Goal: Task Accomplishment & Management: Manage account settings

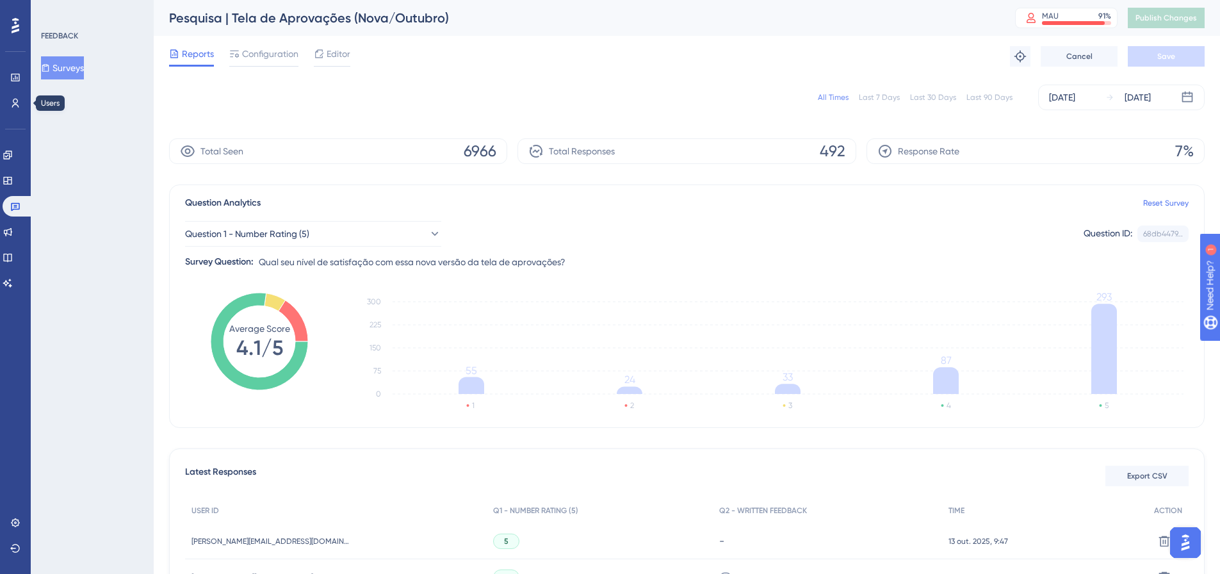
click at [867, 97] on div "Last 7 Days" at bounding box center [879, 97] width 41 height 10
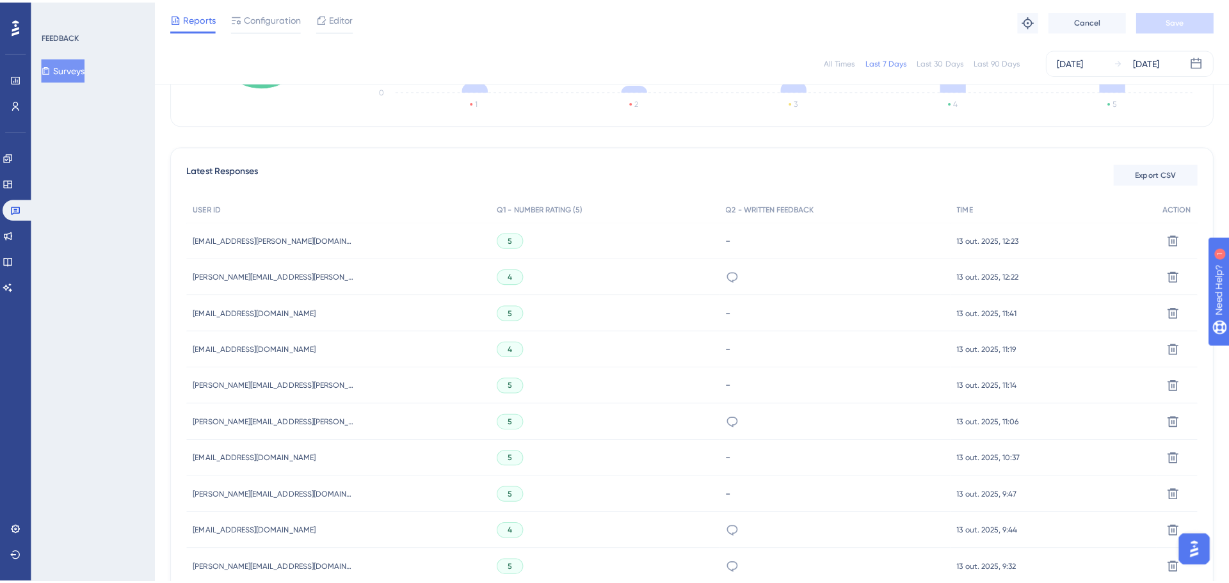
scroll to position [320, 0]
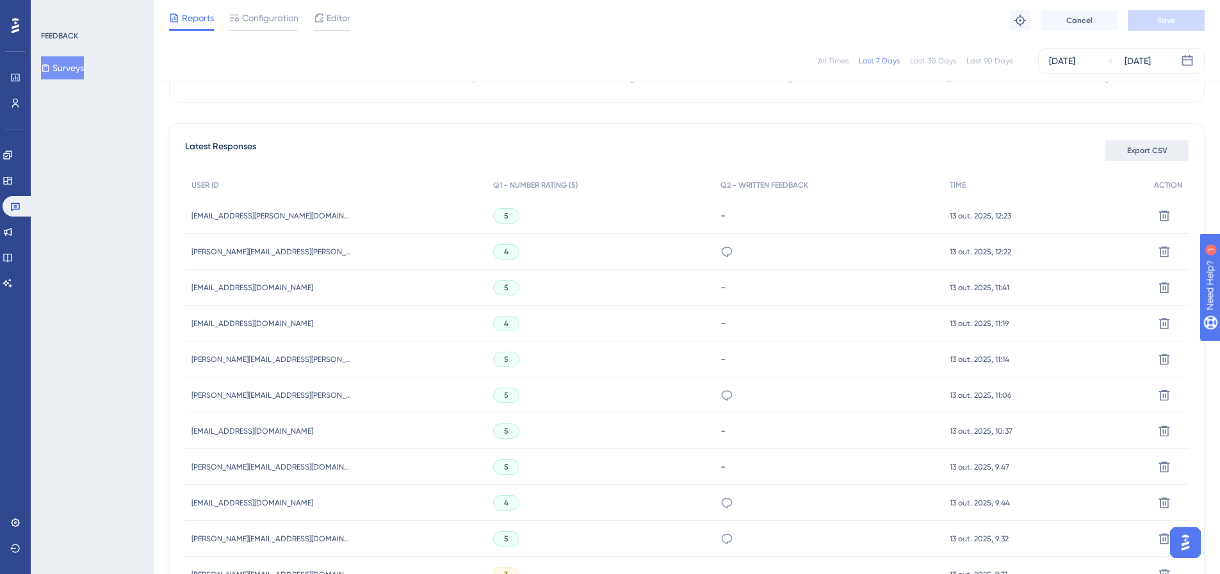
click at [1115, 156] on button "Export CSV" at bounding box center [1146, 150] width 83 height 20
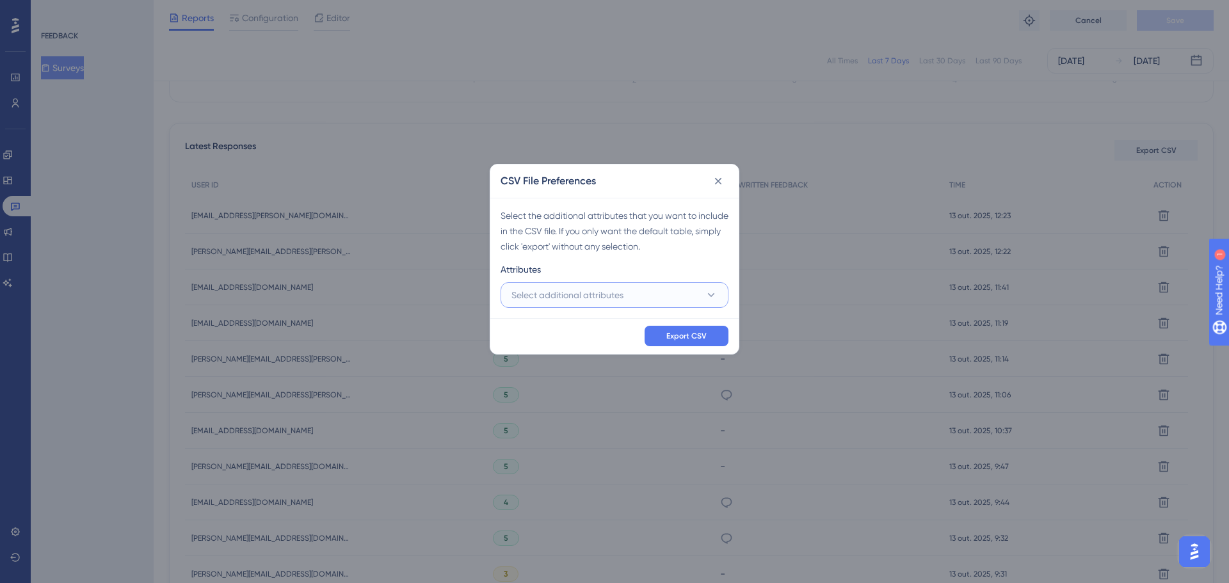
click at [527, 296] on span "Select additional attributes" at bounding box center [568, 294] width 112 height 15
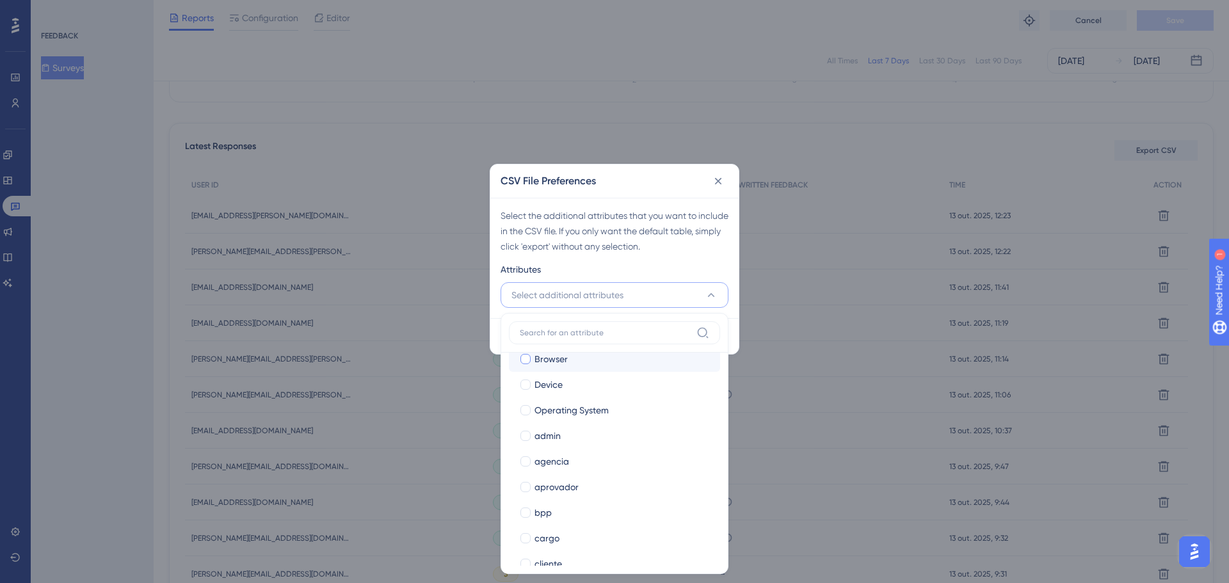
scroll to position [128, 0]
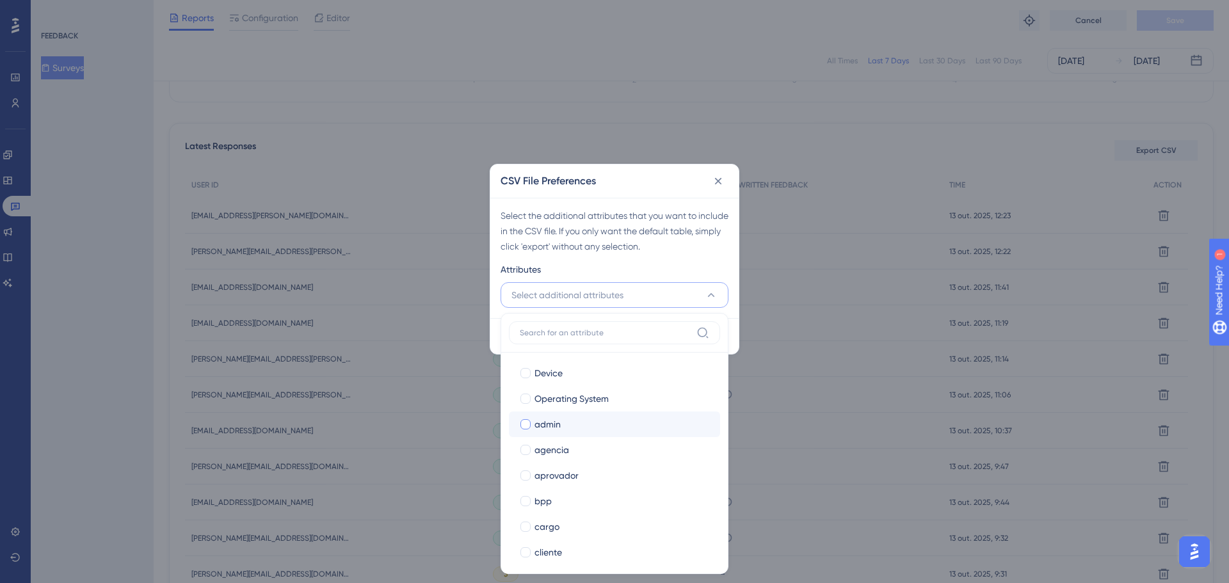
click at [545, 430] on span "admin" at bounding box center [548, 424] width 26 height 15
checkbox input "true"
click at [538, 476] on span "aprovador" at bounding box center [557, 475] width 44 height 15
checkbox input "true"
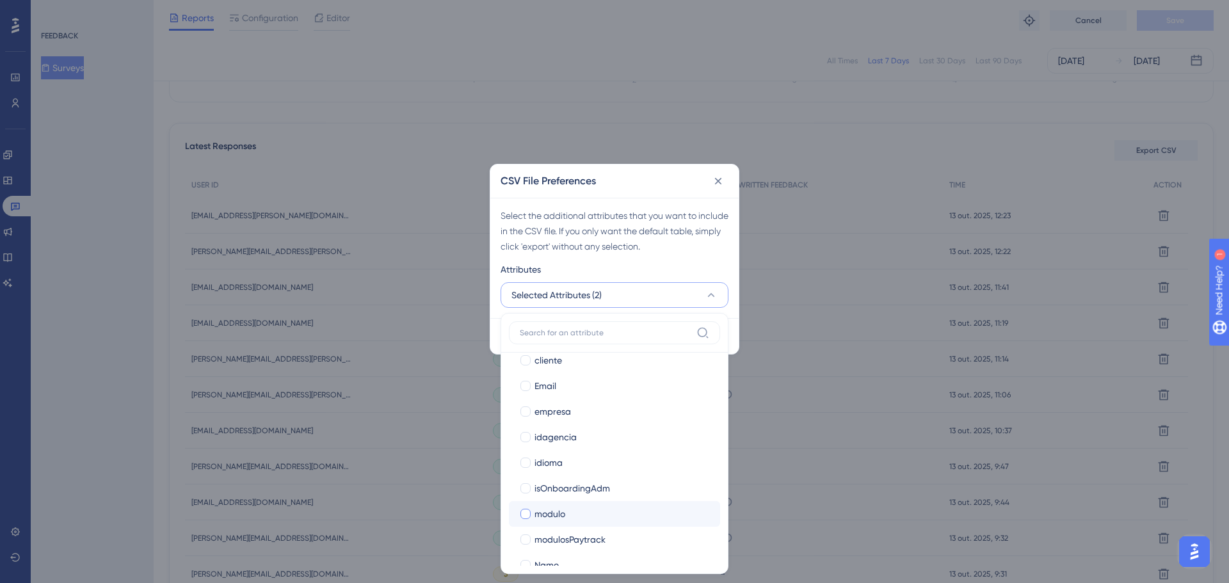
click at [542, 508] on span "modulo" at bounding box center [550, 513] width 31 height 15
click at [550, 506] on span "modulo" at bounding box center [550, 513] width 31 height 15
checkbox input "false"
click at [541, 532] on span "modulosPaytrack" at bounding box center [570, 539] width 71 height 15
checkbox input "true"
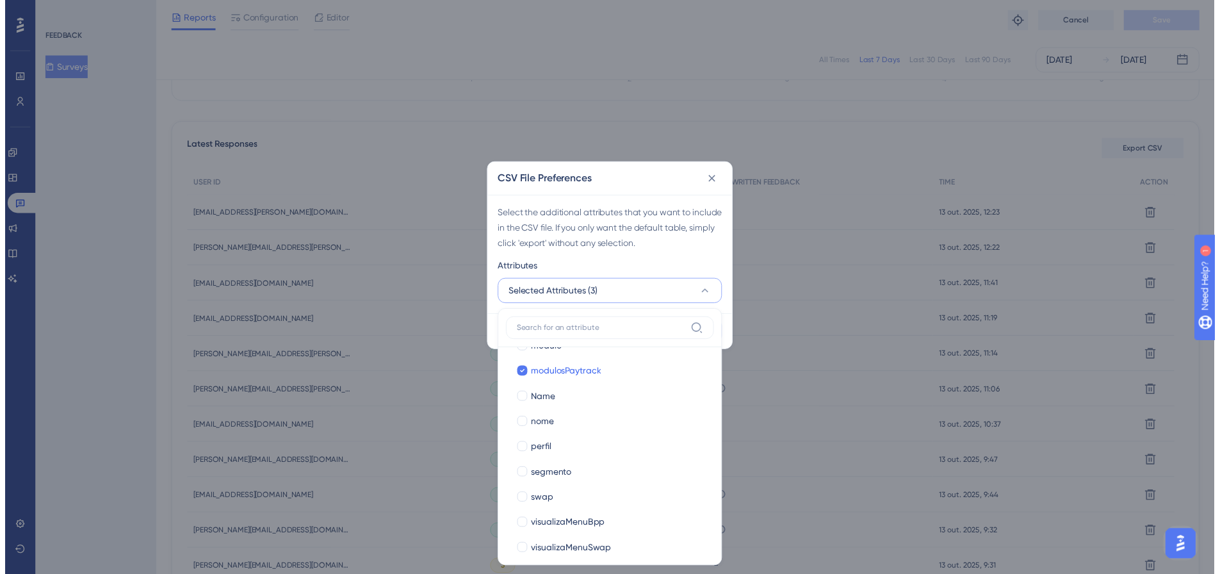
scroll to position [493, 0]
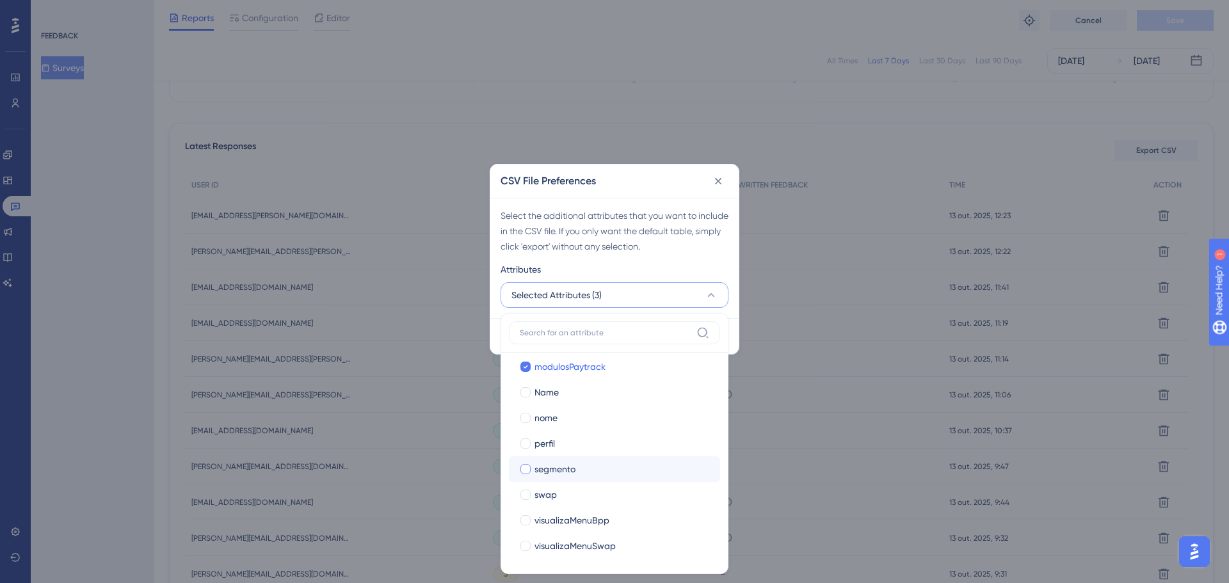
click at [556, 468] on span "segmento" at bounding box center [555, 469] width 41 height 15
checkbox input "true"
click at [722, 243] on div "Select the additional attributes that you want to include in the CSV file. If y…" at bounding box center [615, 231] width 228 height 46
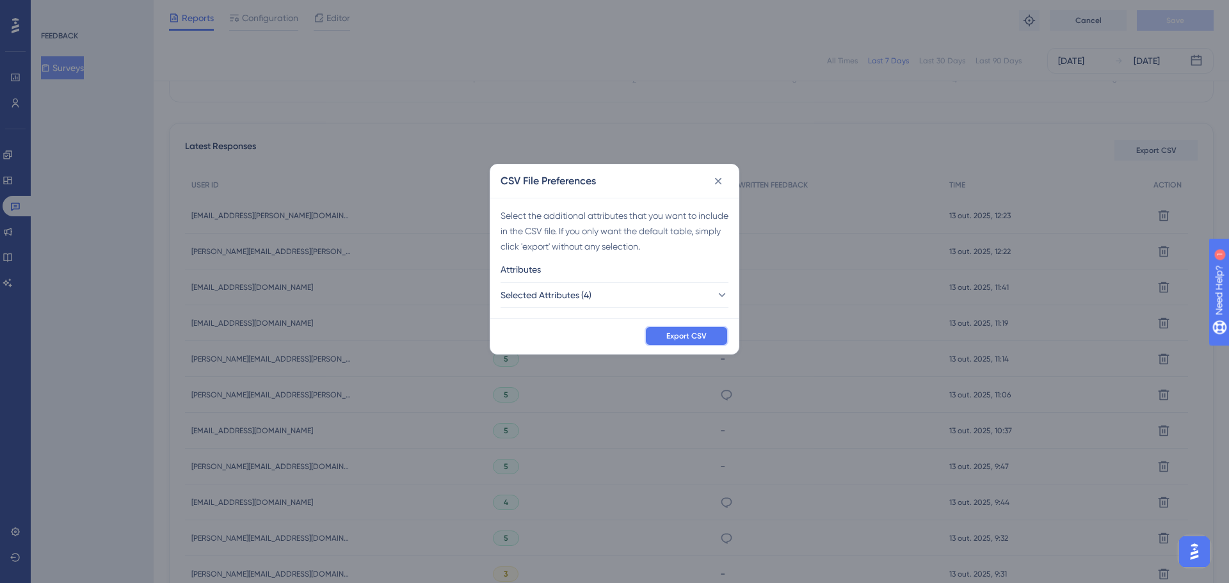
click at [679, 339] on span "Export CSV" at bounding box center [686, 336] width 40 height 10
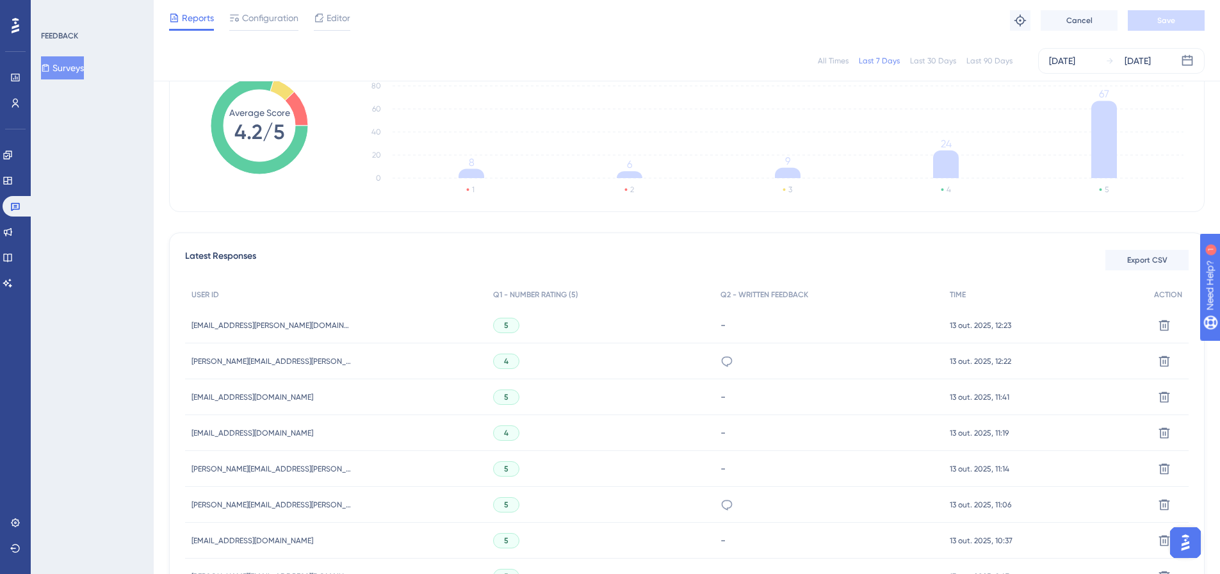
scroll to position [0, 0]
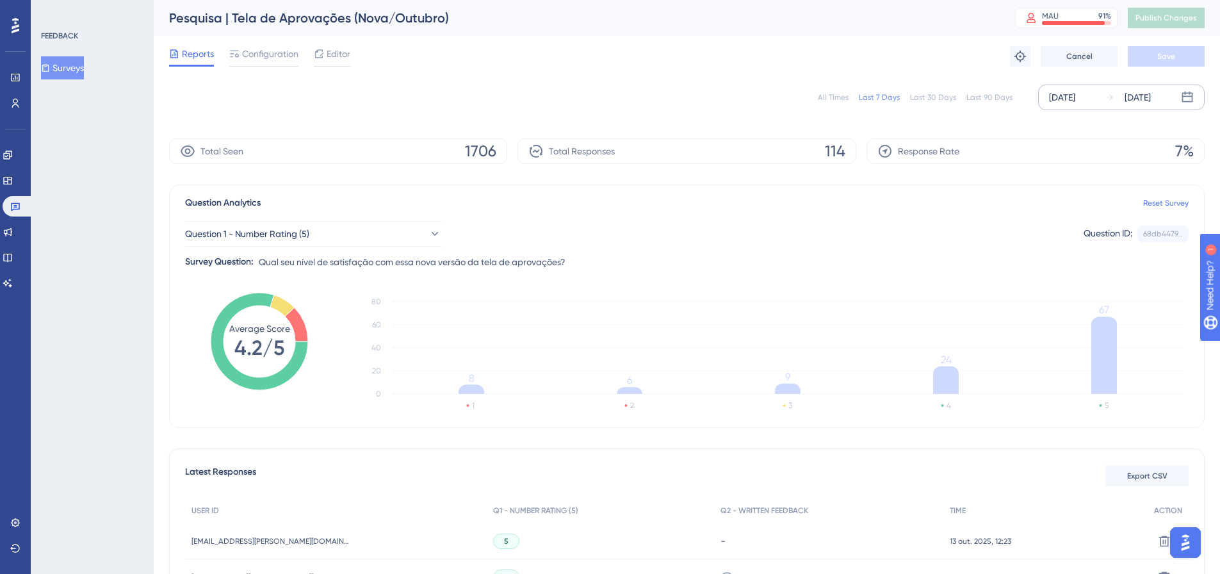
click at [1179, 99] on div "Oct 07 2025 Oct 13 2025" at bounding box center [1121, 98] width 166 height 26
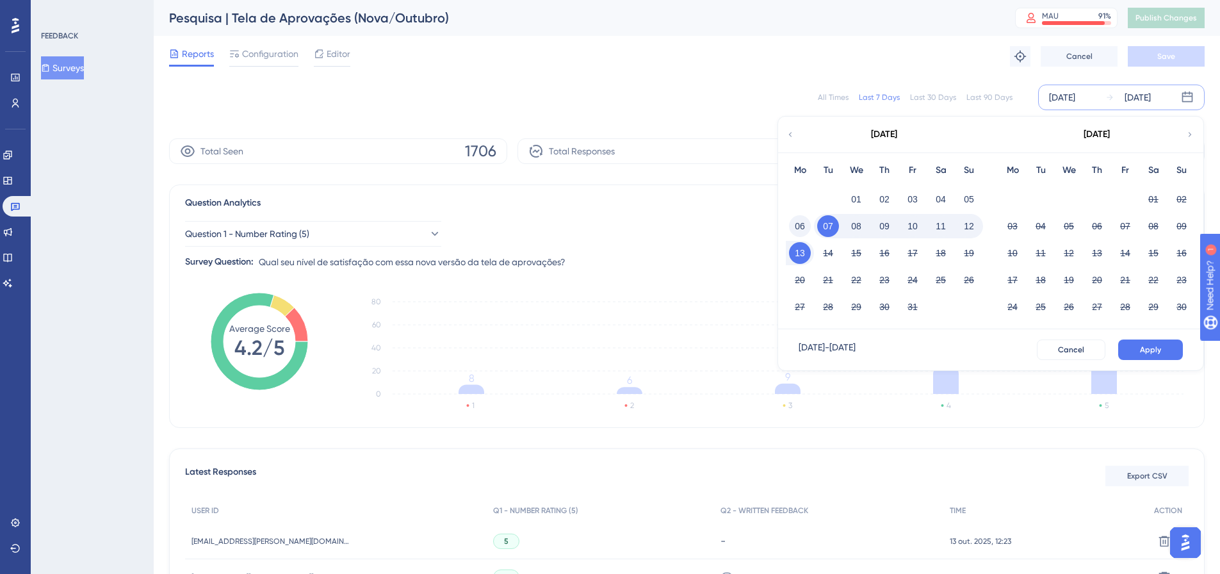
click at [805, 222] on button "06" at bounding box center [800, 226] width 22 height 22
click at [1141, 348] on span "Apply" at bounding box center [1150, 349] width 21 height 10
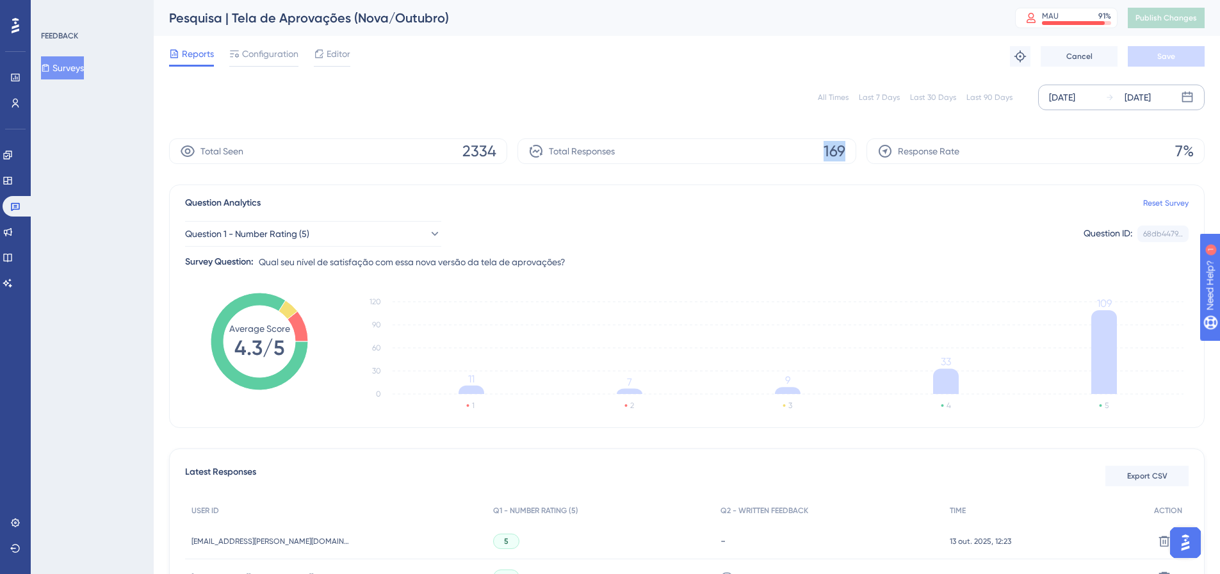
drag, startPoint x: 826, startPoint y: 147, endPoint x: 889, endPoint y: 150, distance: 62.8
click at [889, 150] on div "Total Seen 2334 Total Responses 169 Response Rate 7%" at bounding box center [686, 151] width 1035 height 26
click at [827, 207] on div "Question Analytics Reset Survey" at bounding box center [686, 202] width 1003 height 15
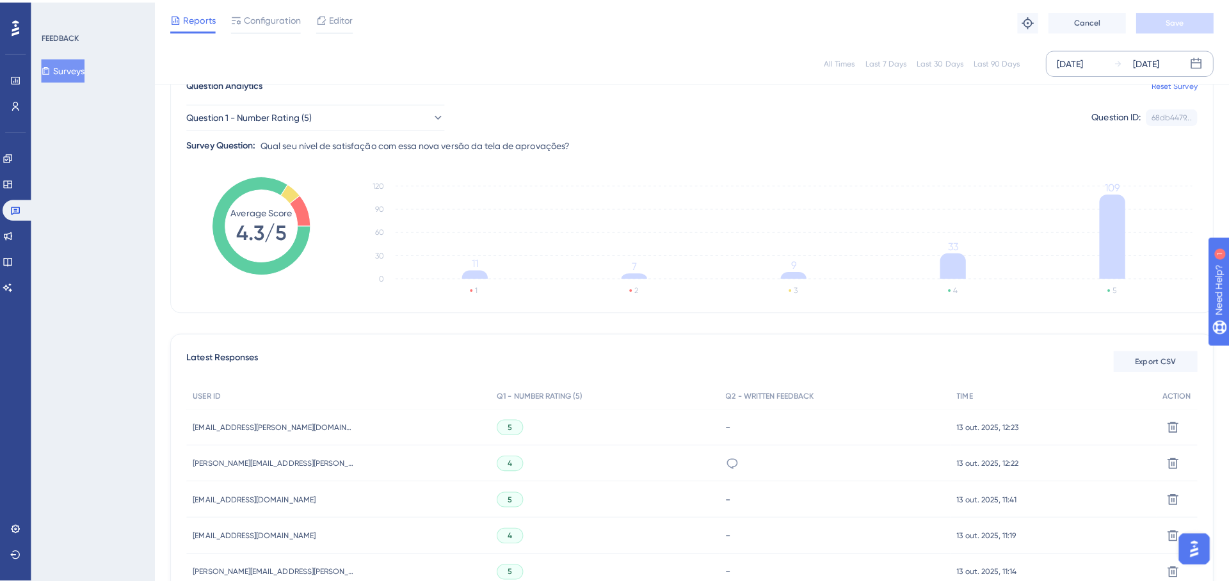
scroll to position [128, 0]
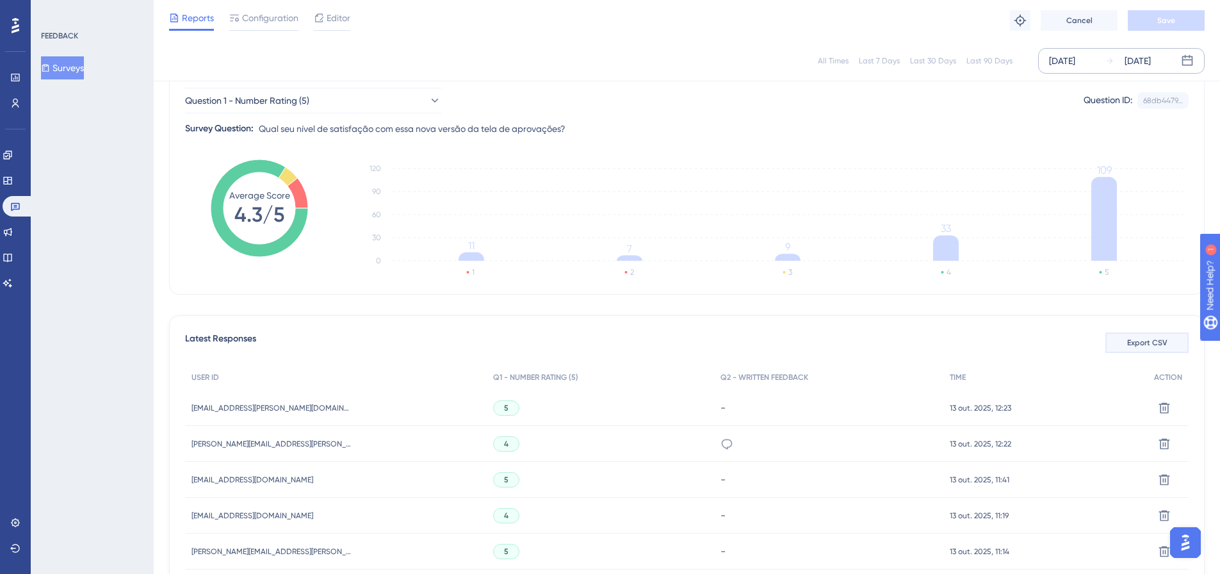
click at [1138, 337] on span "Export CSV" at bounding box center [1147, 342] width 40 height 10
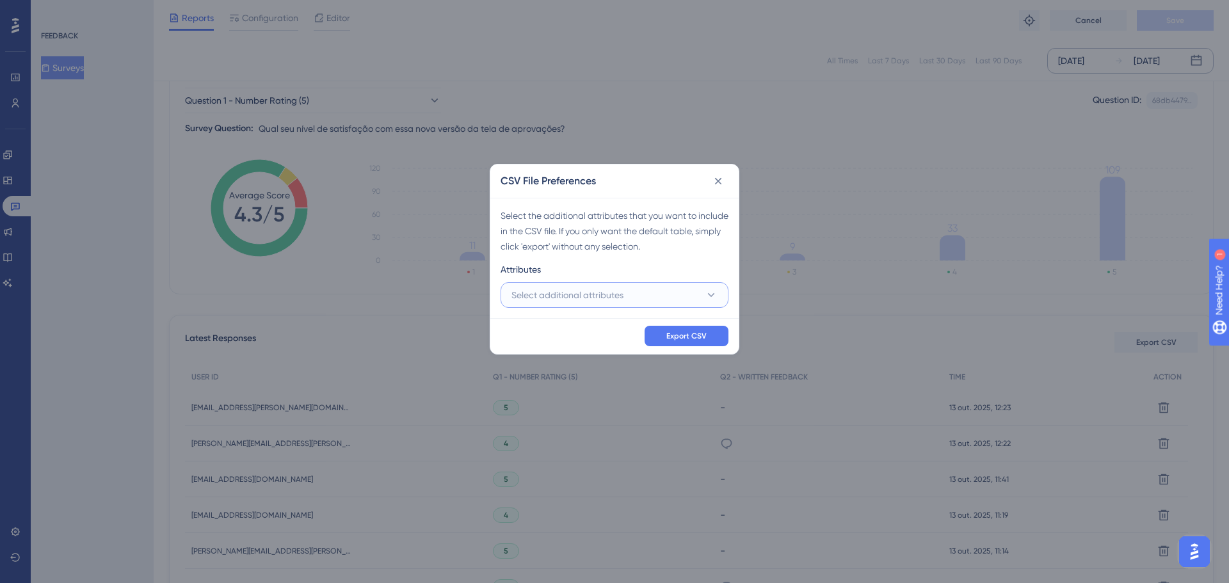
click at [603, 302] on span "Select additional attributes" at bounding box center [568, 294] width 112 height 15
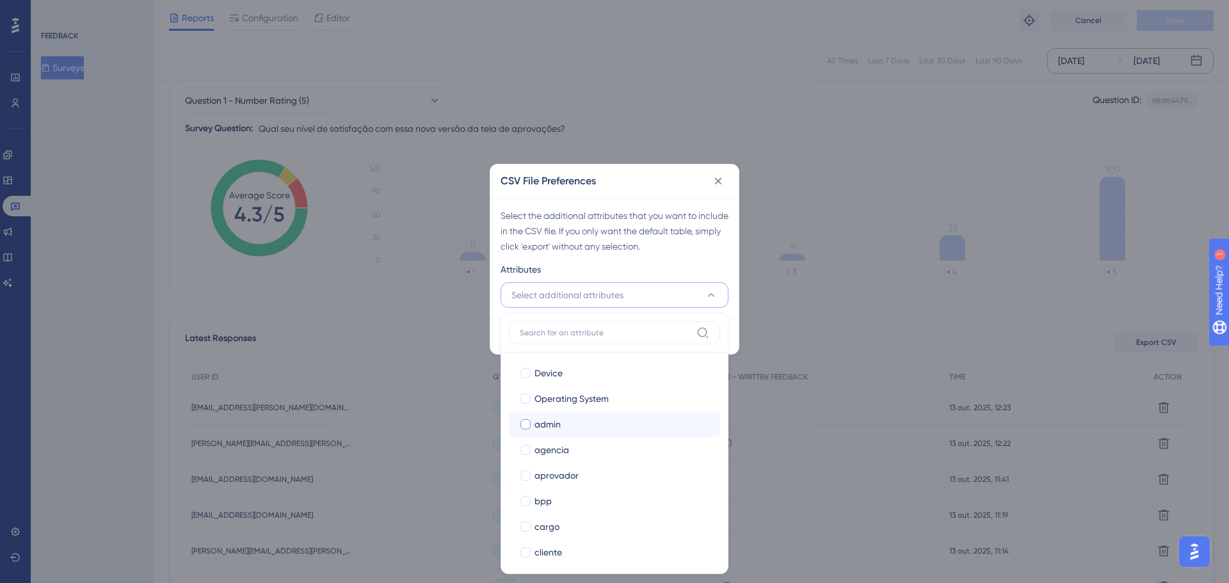
click at [549, 433] on label "admin admin" at bounding box center [614, 425] width 211 height 26
click at [526, 552] on input "admin" at bounding box center [526, 552] width 1 height 1
click at [537, 481] on span "aprovador" at bounding box center [557, 475] width 44 height 15
checkbox input "true"
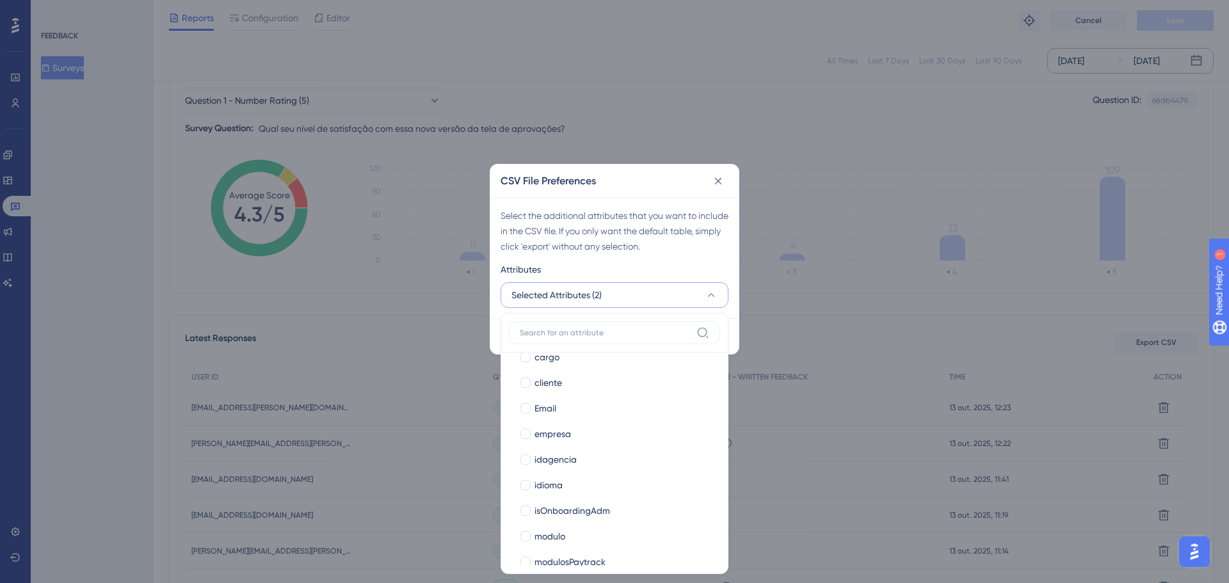
scroll to position [320, 0]
click at [533, 544] on label "modulosPaytrack" at bounding box center [614, 539] width 191 height 15
checkbox input "true"
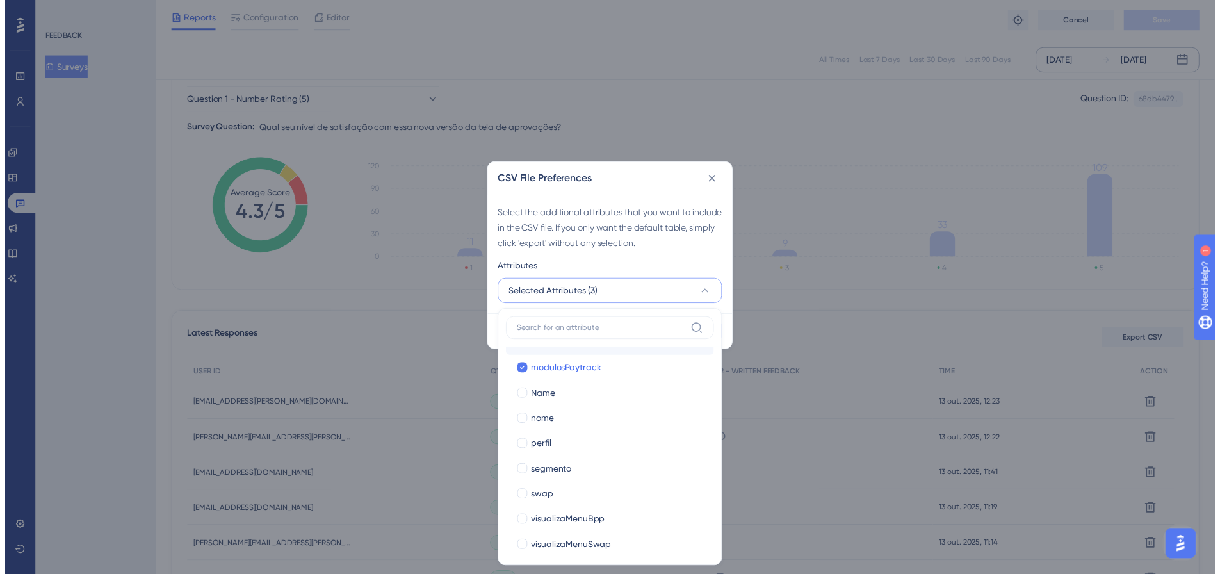
scroll to position [493, 0]
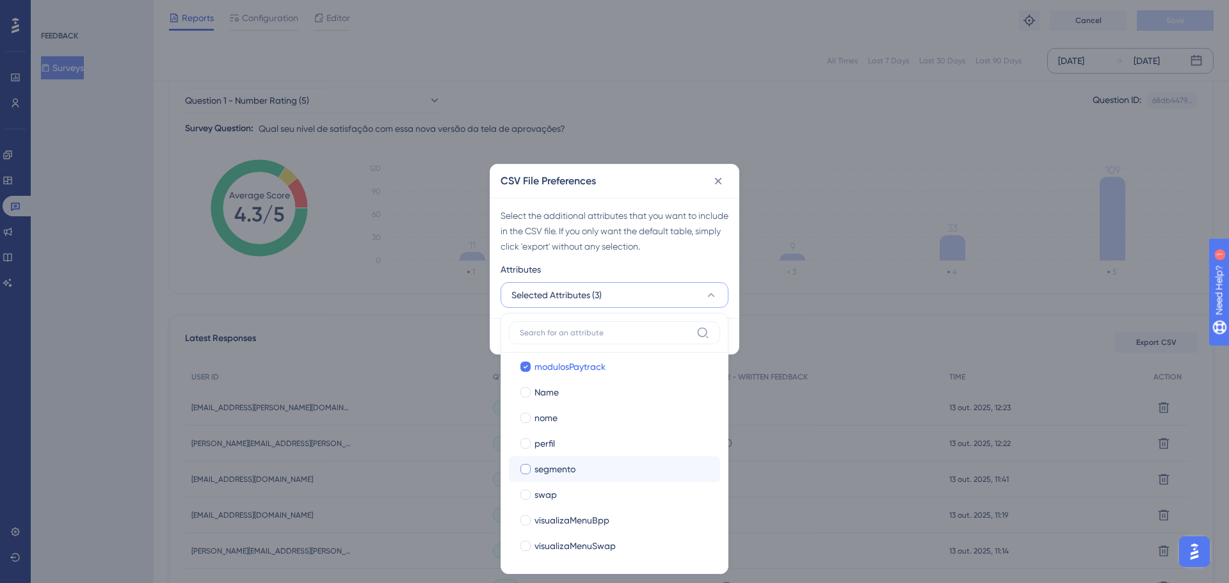
click at [562, 479] on label "segmento segmento" at bounding box center [614, 469] width 211 height 26
checkbox input "false"
click at [711, 262] on div "Attributes" at bounding box center [615, 272] width 228 height 20
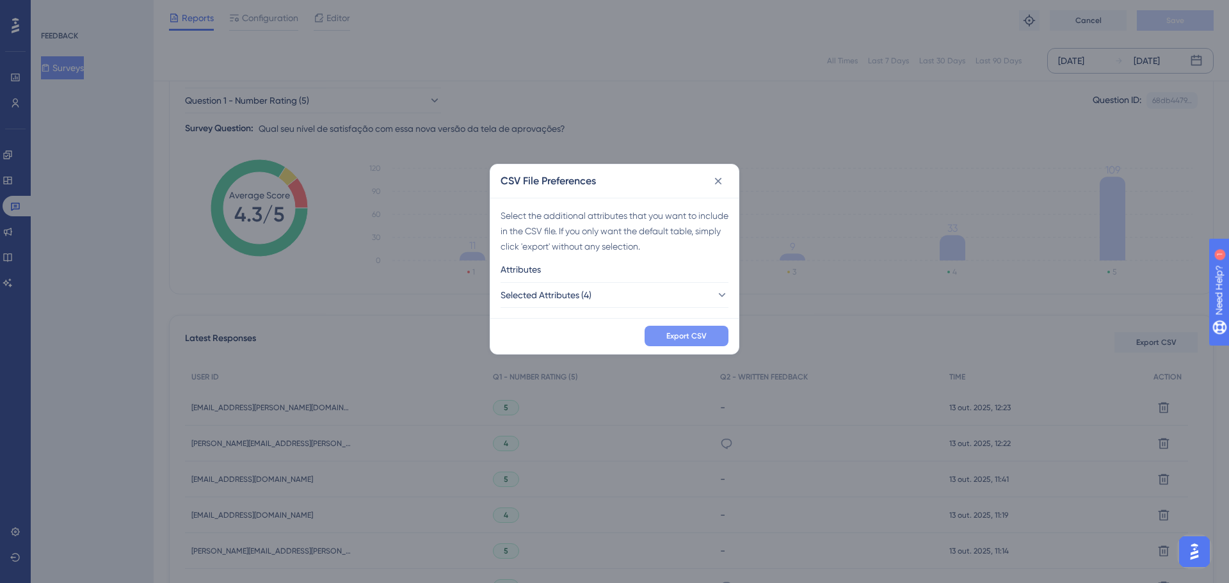
click at [695, 337] on span "Export CSV" at bounding box center [686, 336] width 40 height 10
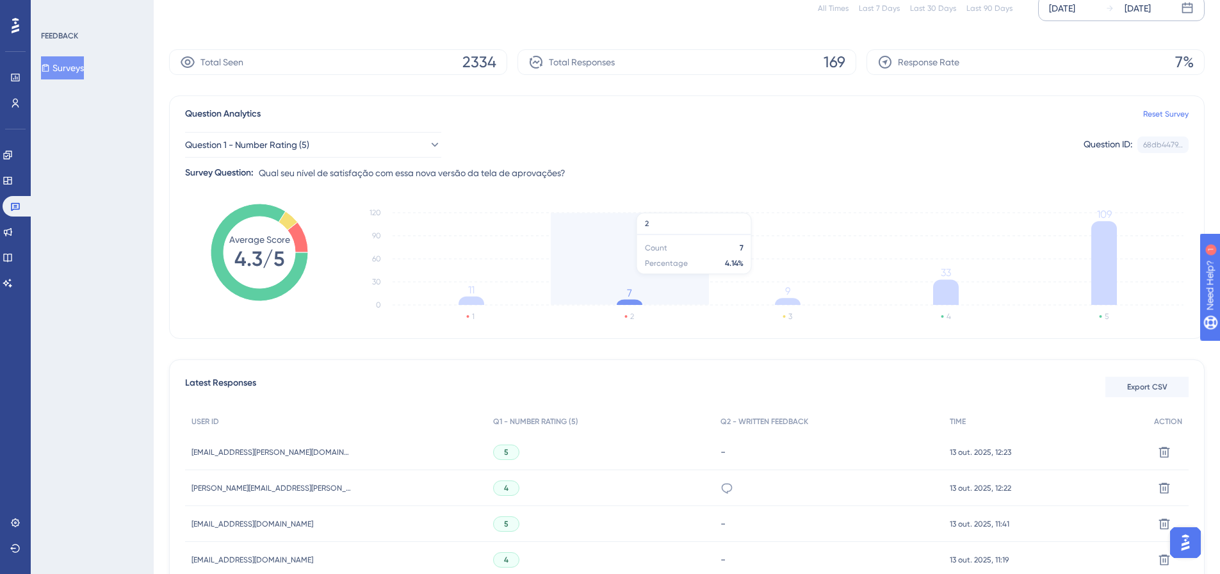
scroll to position [0, 0]
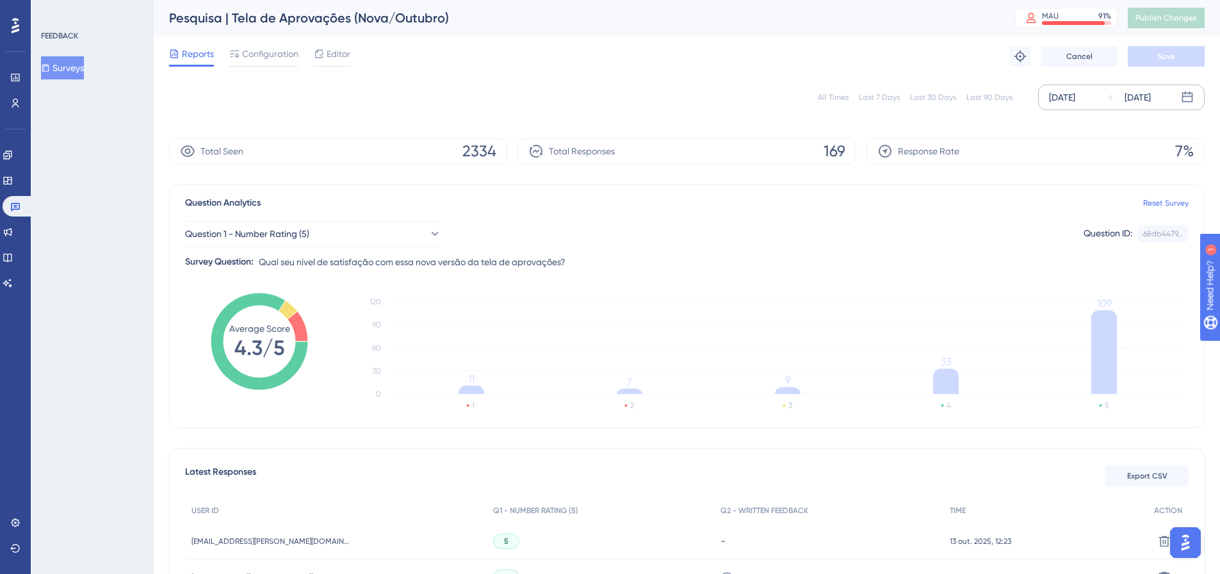
click at [1191, 95] on icon at bounding box center [1187, 97] width 13 height 13
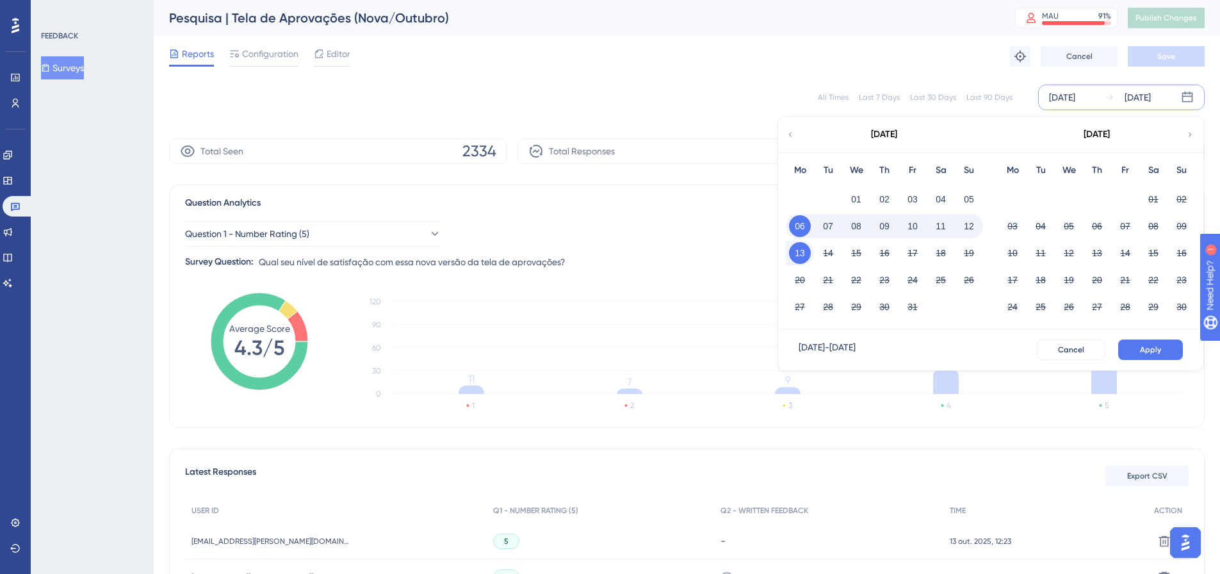
click at [798, 229] on button "06" at bounding box center [800, 226] width 22 height 22
click at [825, 227] on button "07" at bounding box center [828, 226] width 22 height 22
click at [821, 229] on button "07" at bounding box center [828, 226] width 22 height 22
click at [796, 252] on button "13" at bounding box center [800, 253] width 22 height 22
click at [1145, 359] on button "Apply" at bounding box center [1150, 349] width 65 height 20
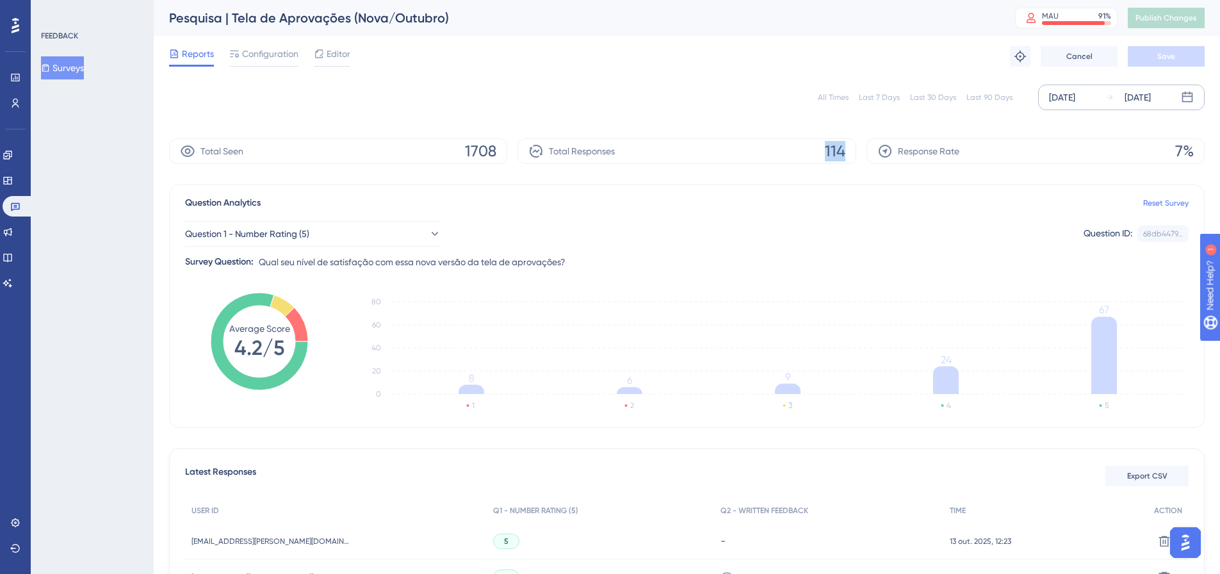
drag, startPoint x: 820, startPoint y: 145, endPoint x: 866, endPoint y: 149, distance: 46.3
click at [866, 149] on div "Total Seen 1708 Total Responses 114 Response Rate 7%" at bounding box center [686, 151] width 1035 height 26
click at [709, 217] on div "Question 1 - Number Rating (5) Question ID: 68db4479... Copy Survey Question: Q…" at bounding box center [686, 240] width 1003 height 59
click at [1188, 96] on icon at bounding box center [1187, 97] width 11 height 11
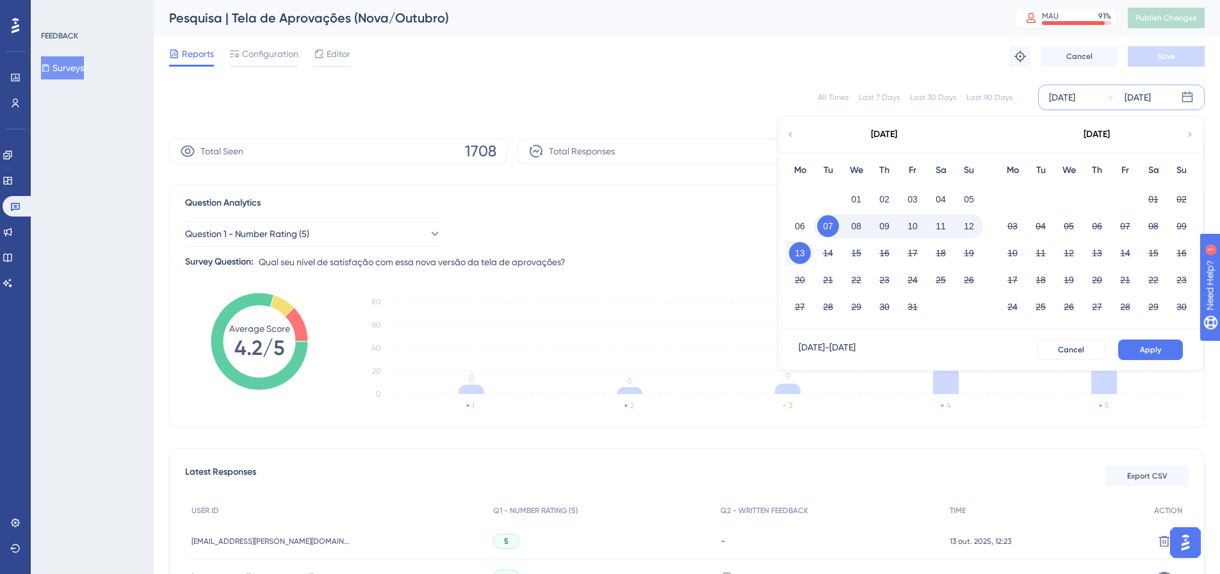
click at [727, 227] on div "Question 1 - Number Rating (5) Question ID: 68db4479... Copy" at bounding box center [686, 234] width 1003 height 26
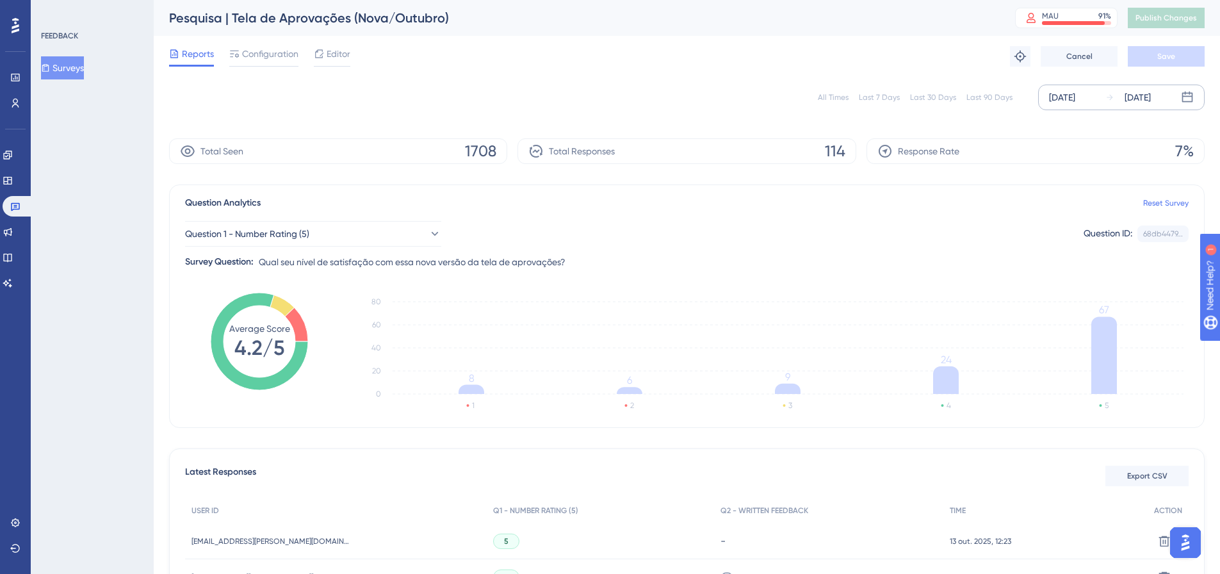
click at [1186, 90] on div "Oct 07 2025 Oct 13 2025" at bounding box center [1121, 98] width 166 height 26
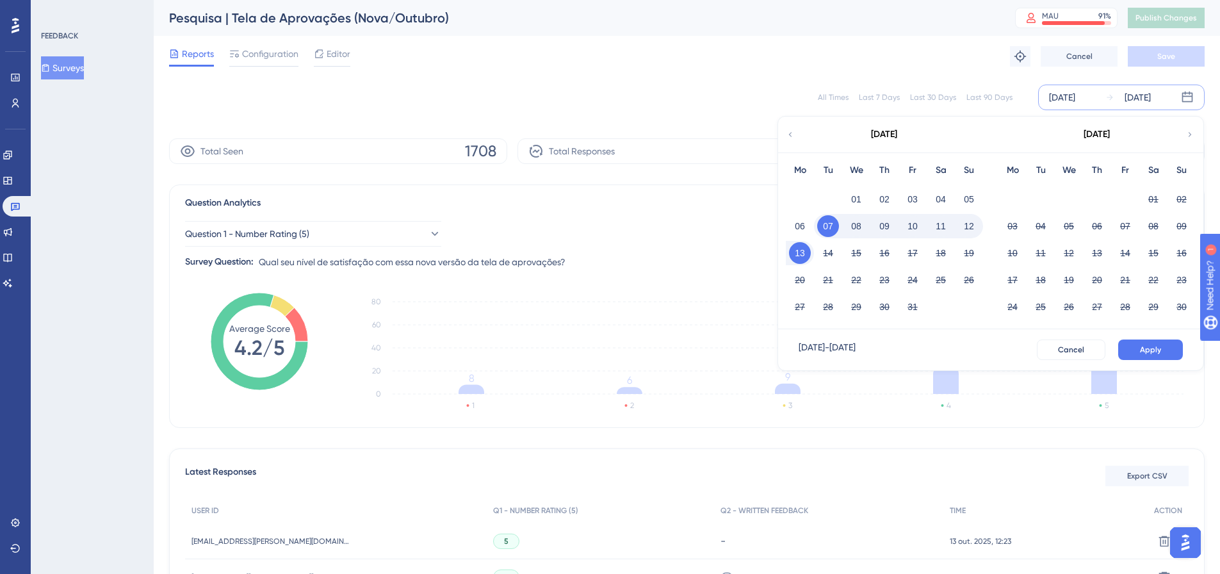
click at [631, 188] on div "Question Analytics Reset Survey Question 1 - Number Rating (5) Question ID: 68d…" at bounding box center [686, 305] width 1035 height 243
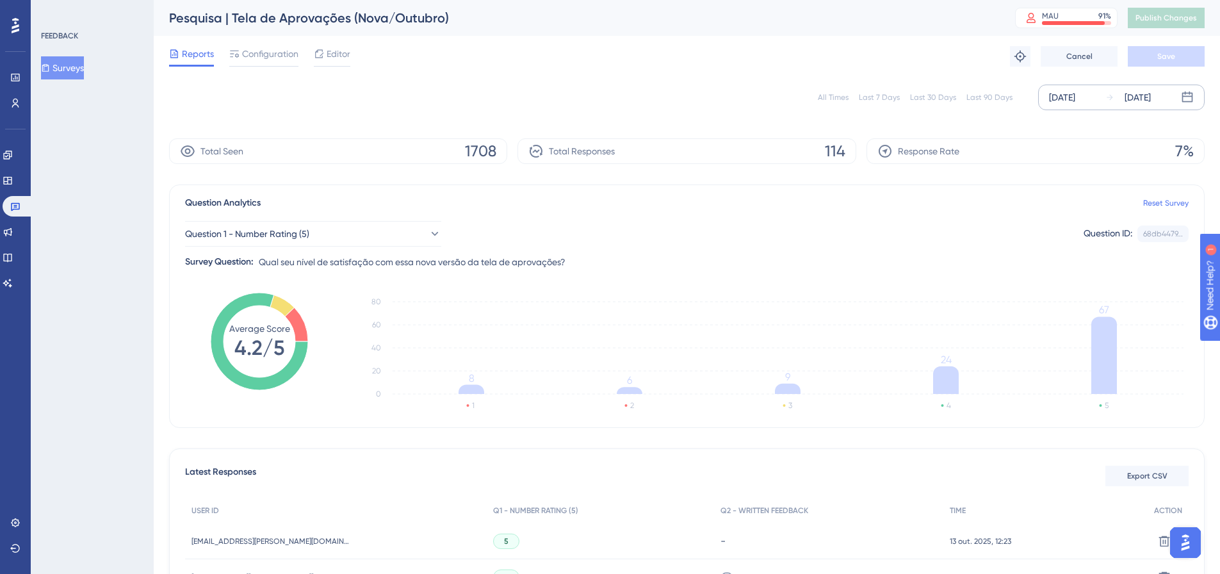
click at [1190, 98] on icon at bounding box center [1187, 97] width 13 height 13
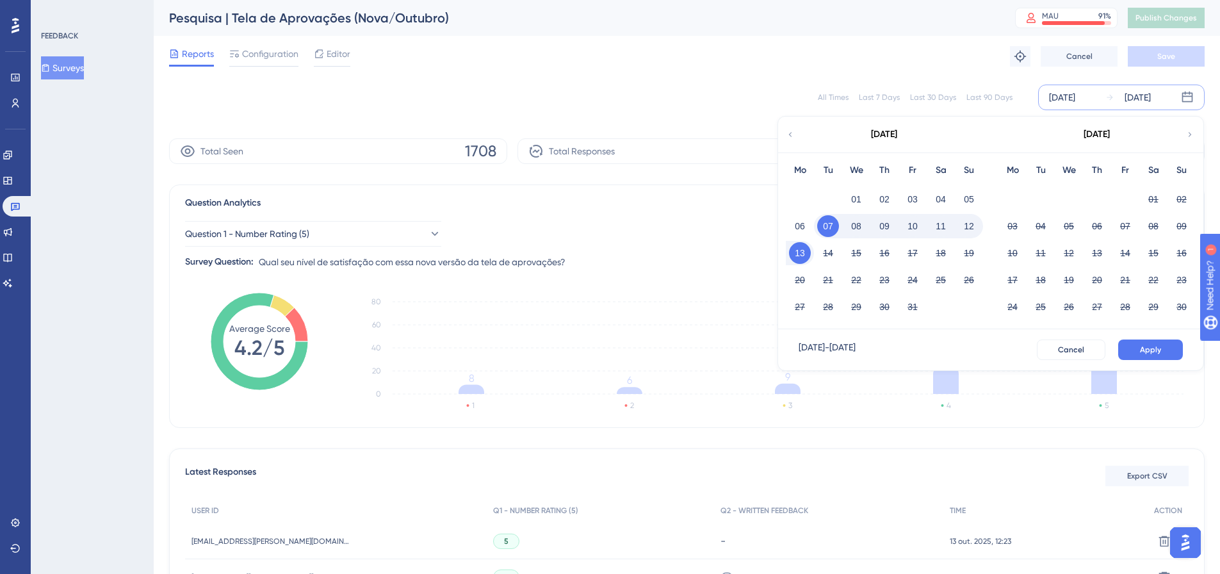
click at [793, 132] on icon at bounding box center [790, 135] width 9 height 12
click at [1007, 305] on button "29" at bounding box center [1012, 307] width 22 height 22
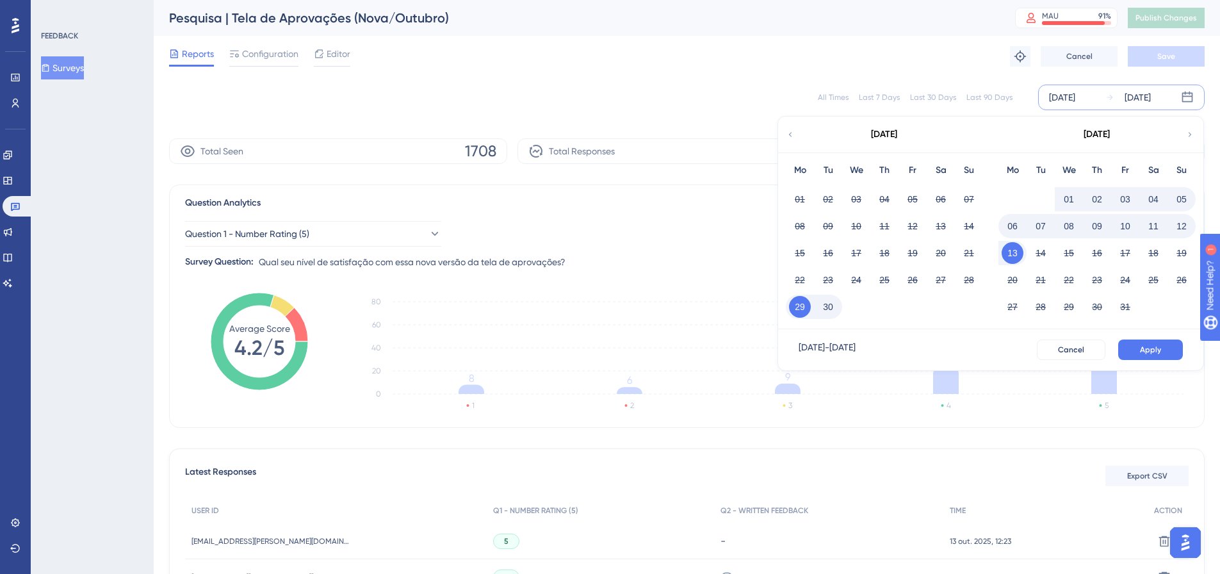
click at [1010, 227] on button "06" at bounding box center [1012, 226] width 22 height 22
click at [1127, 351] on button "Apply" at bounding box center [1150, 349] width 65 height 20
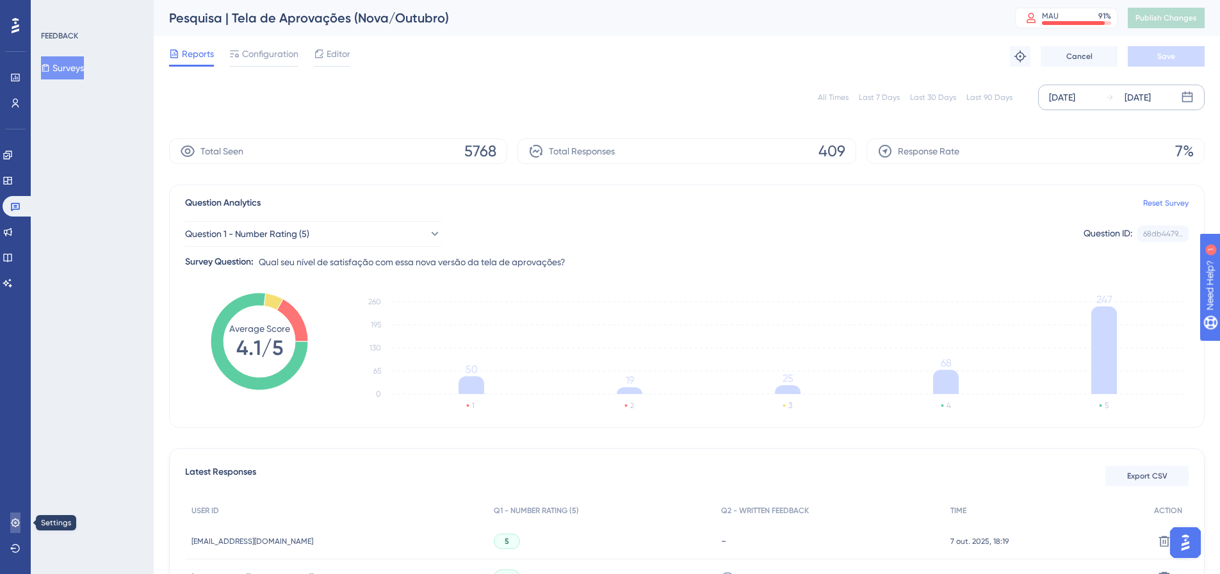
click at [17, 517] on link at bounding box center [15, 522] width 10 height 20
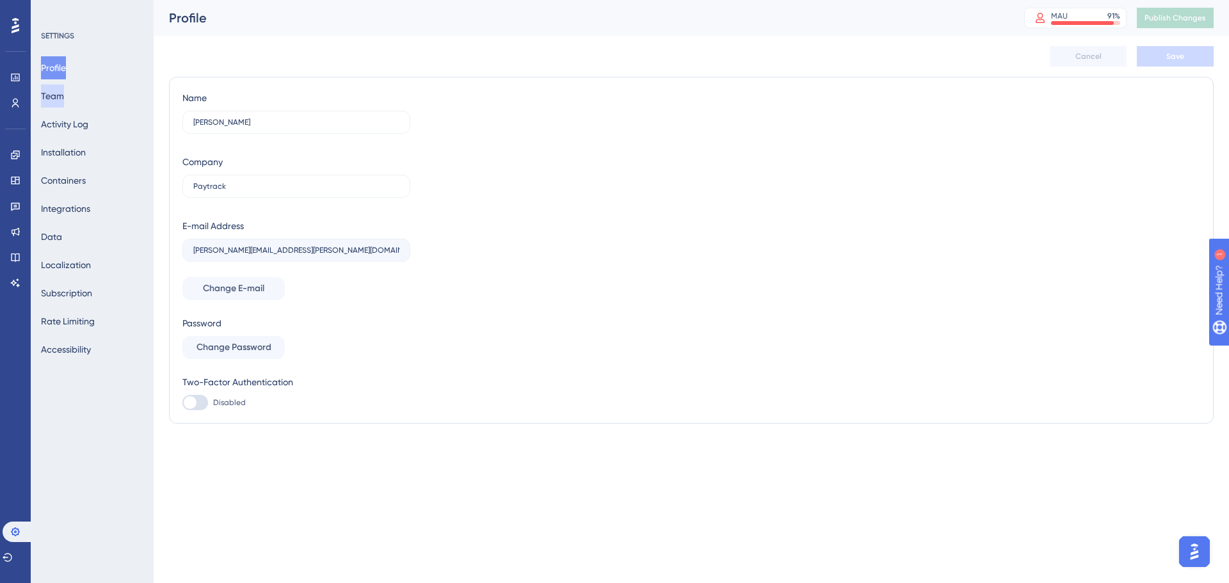
click at [64, 96] on button "Team" at bounding box center [52, 96] width 23 height 23
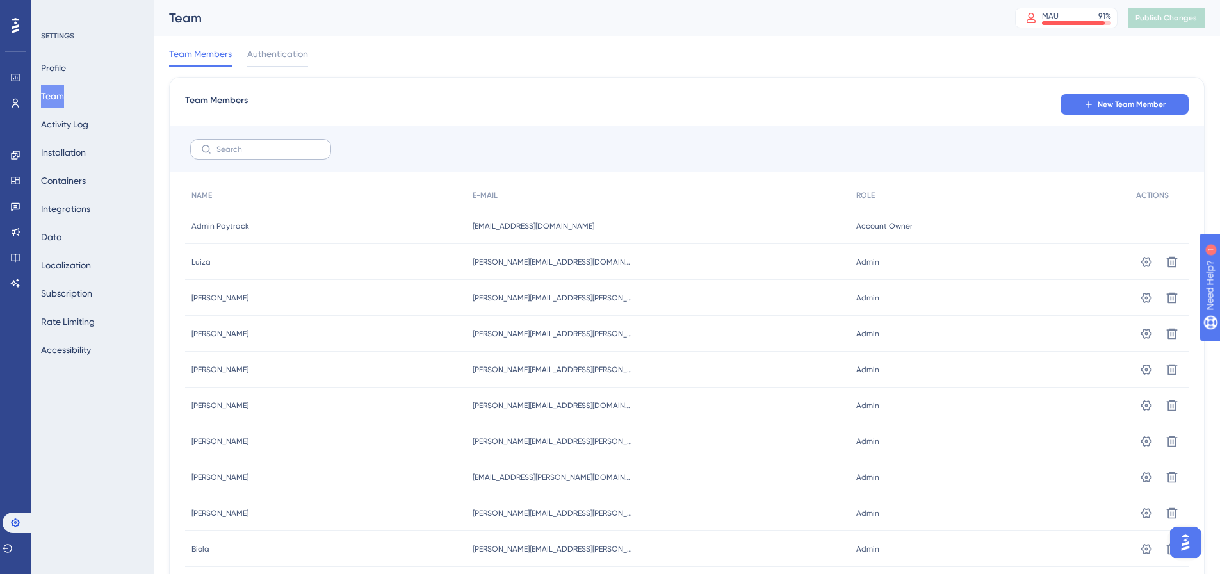
click at [245, 154] on label at bounding box center [260, 149] width 141 height 20
click at [245, 154] on input "text" at bounding box center [268, 149] width 104 height 9
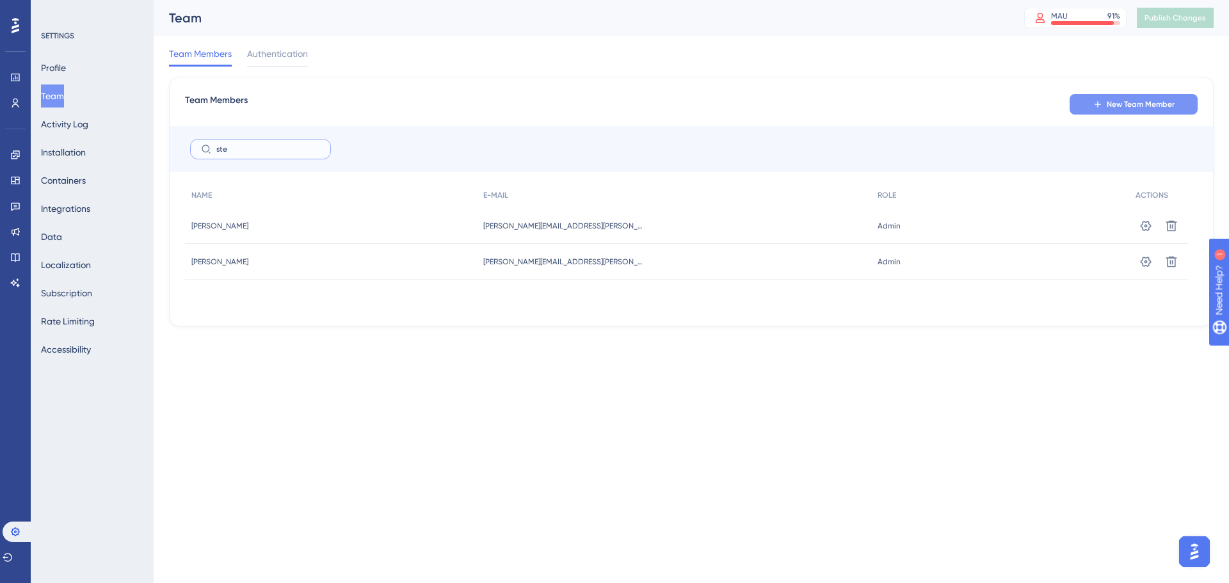
type input "ste"
click at [1138, 101] on span "New Team Member" at bounding box center [1141, 104] width 68 height 10
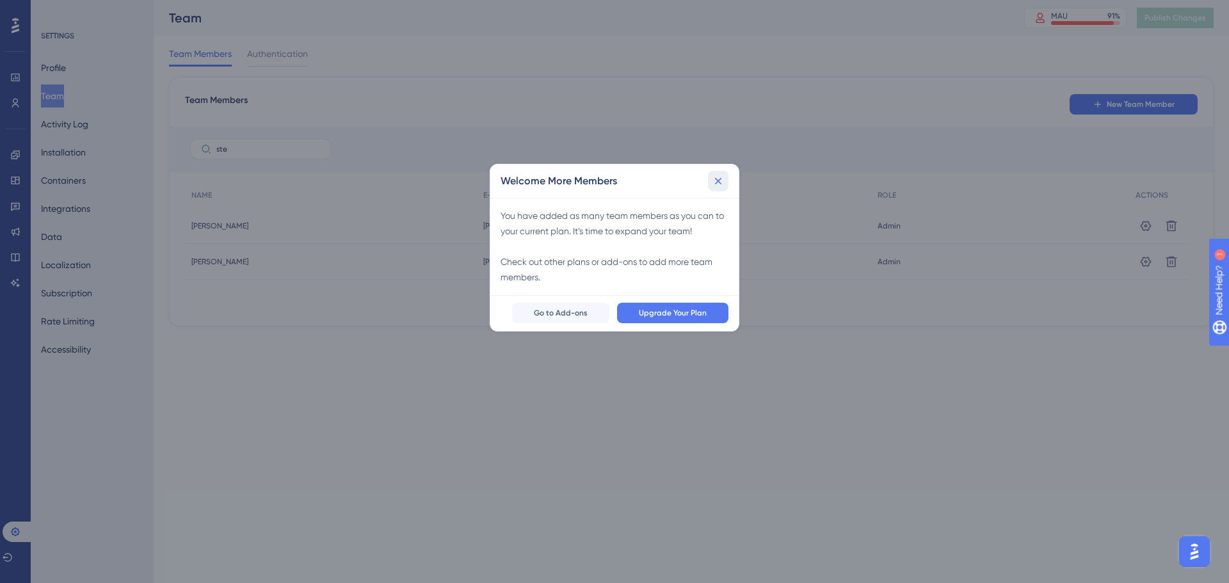
click at [726, 176] on button at bounding box center [718, 181] width 20 height 20
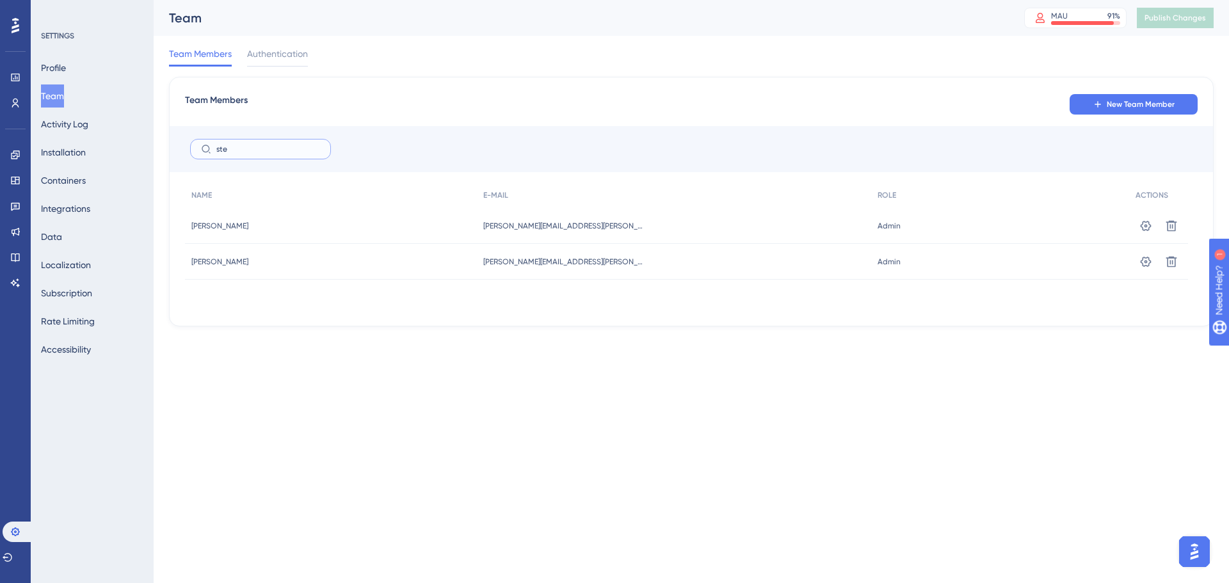
click at [254, 152] on input "ste" at bounding box center [268, 149] width 104 height 9
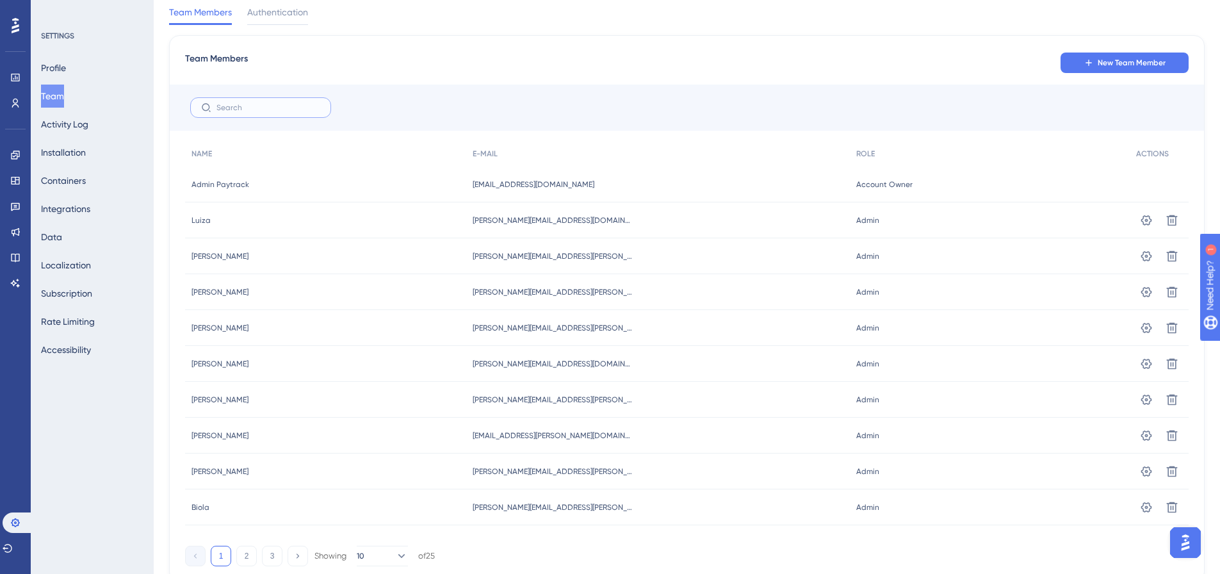
scroll to position [64, 0]
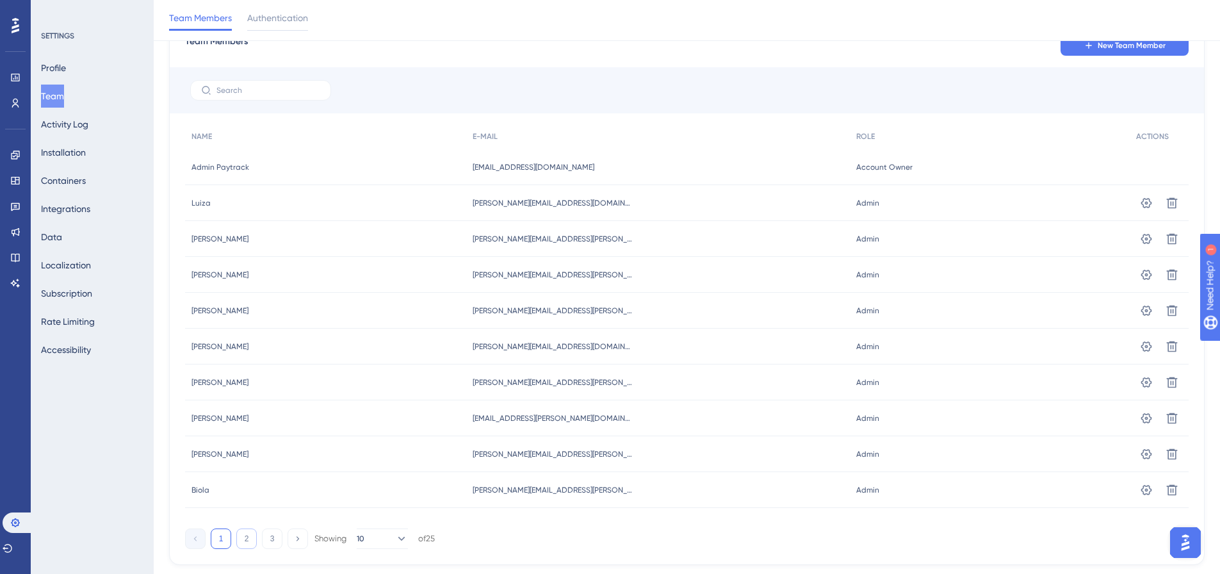
click at [249, 537] on button "2" at bounding box center [246, 538] width 20 height 20
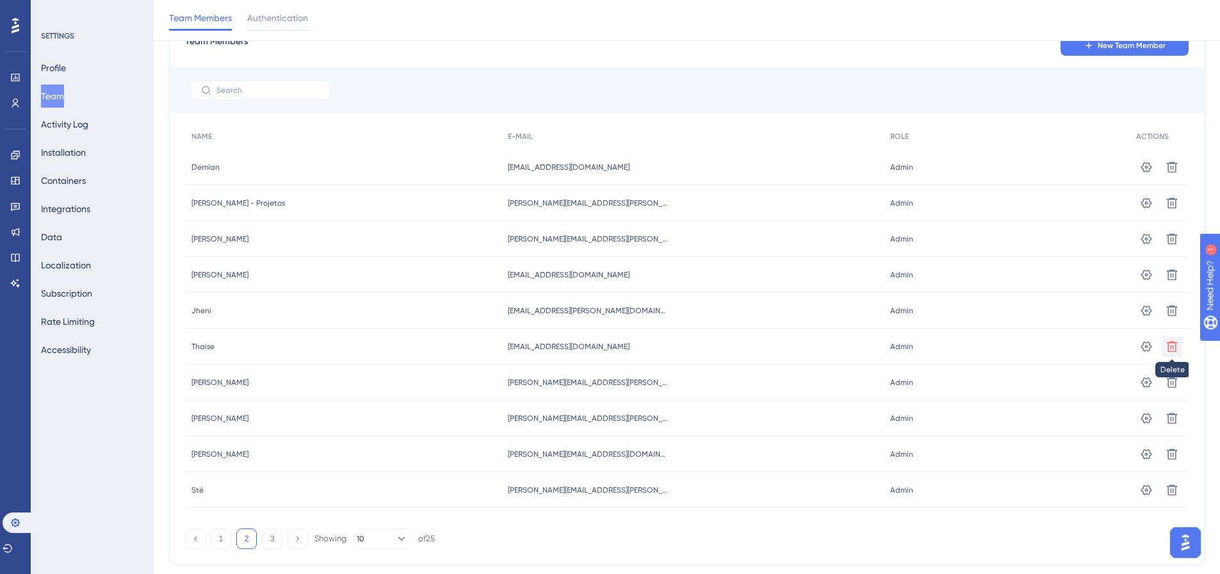
click at [1170, 348] on icon at bounding box center [1171, 346] width 13 height 13
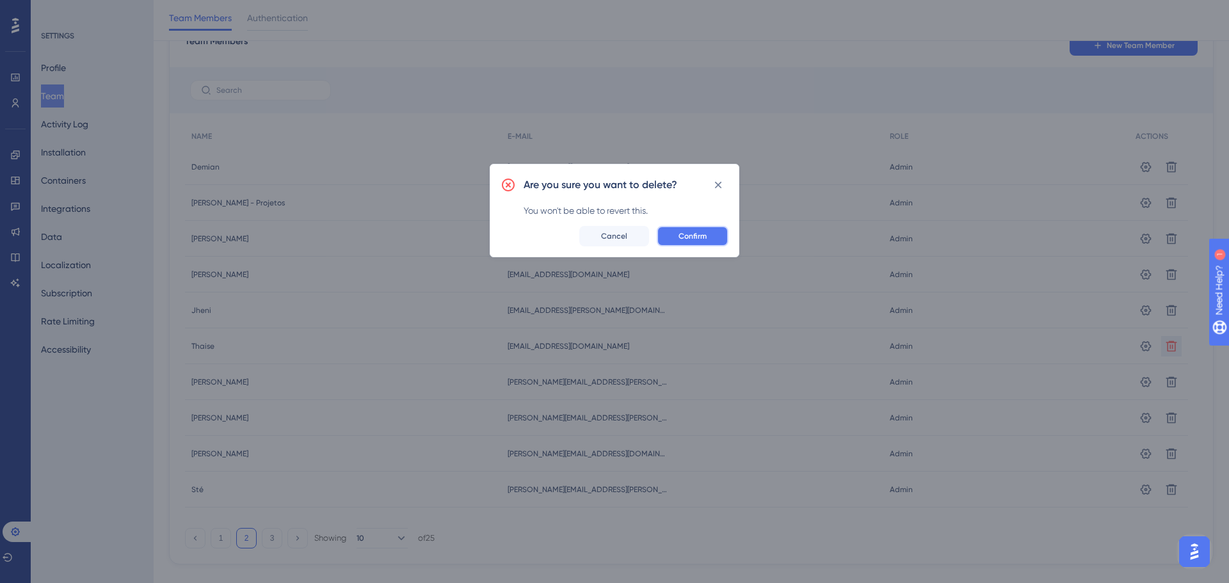
click at [682, 236] on span "Confirm" at bounding box center [693, 236] width 28 height 10
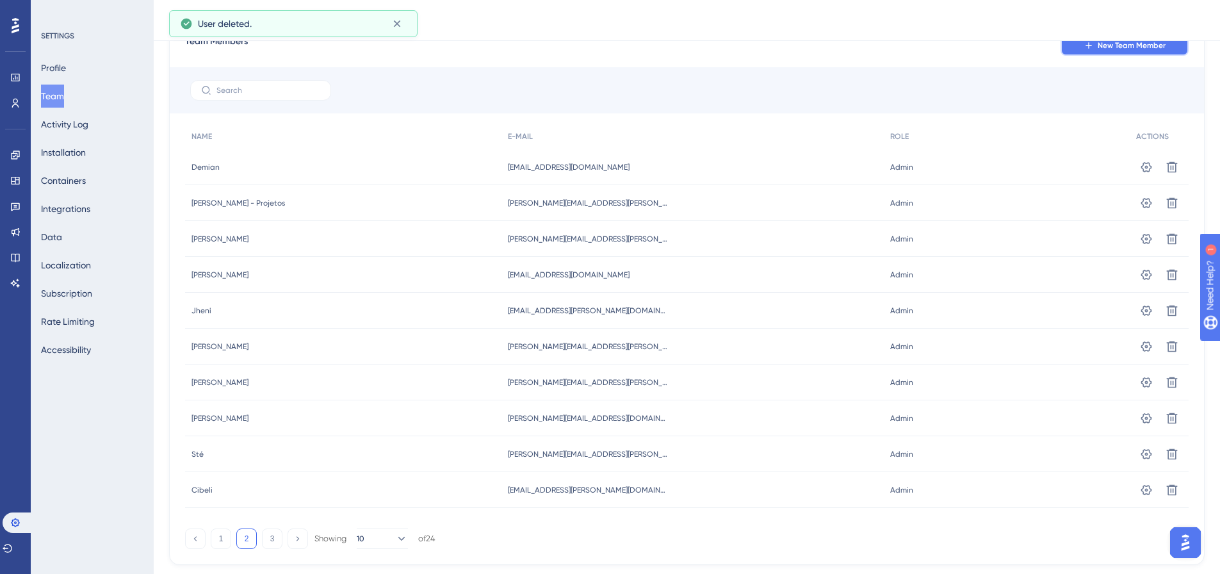
click at [1115, 53] on button "New Team Member" at bounding box center [1124, 45] width 128 height 20
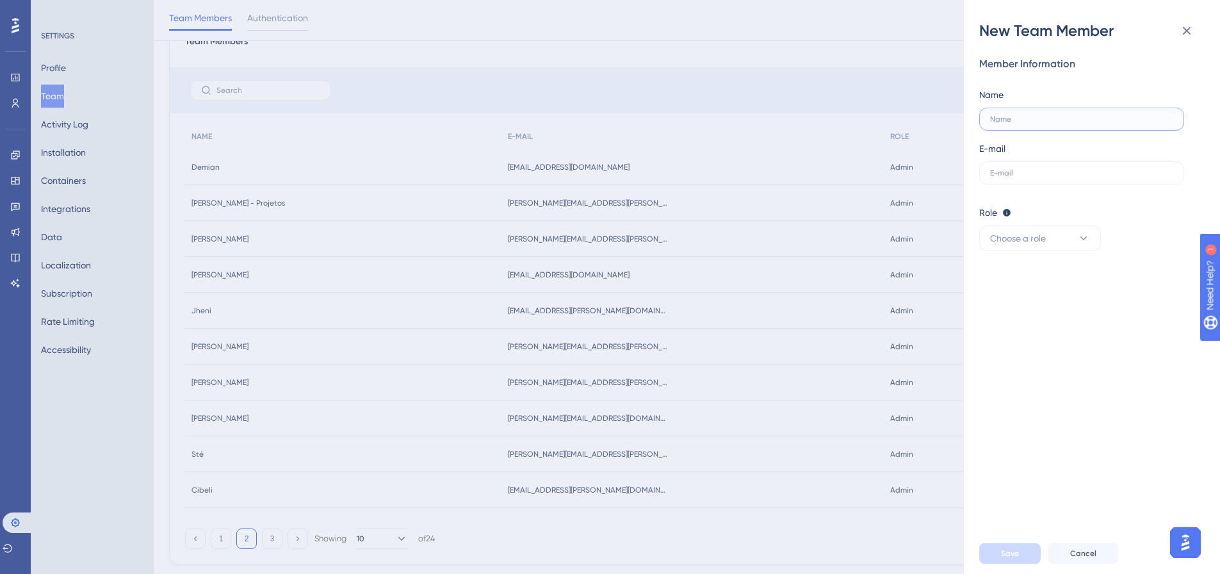
click at [1028, 118] on input "text" at bounding box center [1081, 119] width 183 height 9
click at [1189, 28] on icon at bounding box center [1186, 31] width 8 height 8
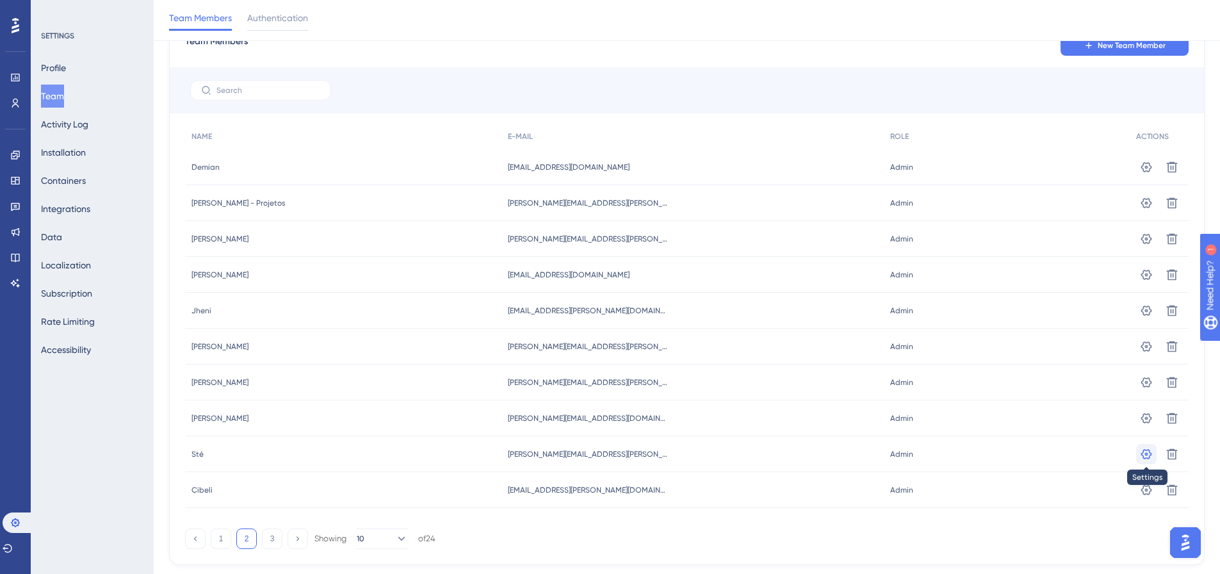
click at [1140, 453] on icon at bounding box center [1146, 454] width 13 height 13
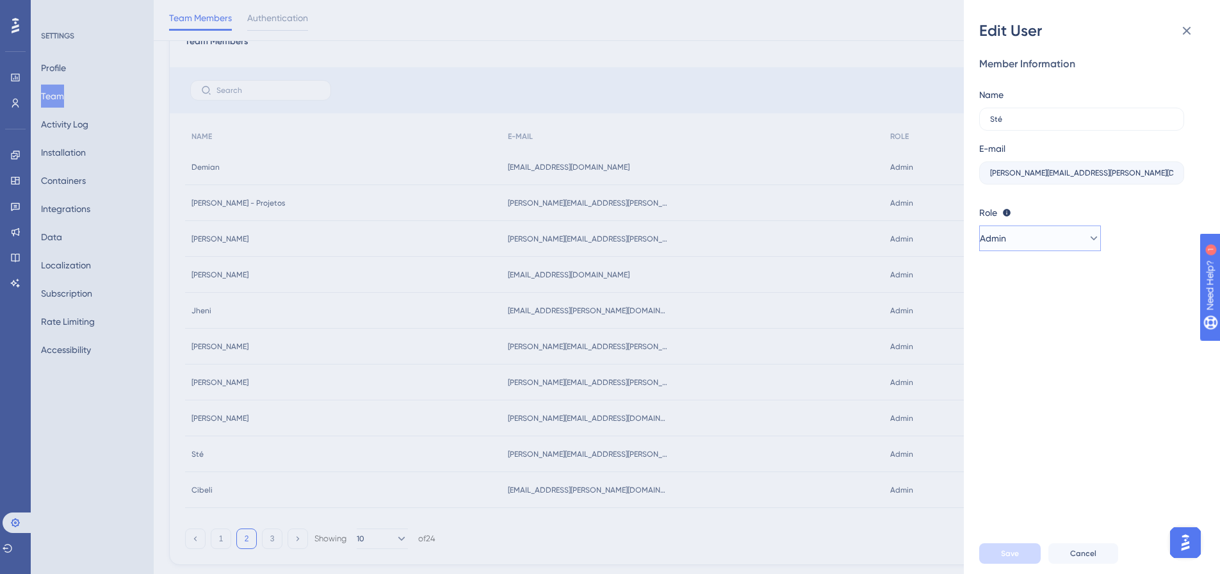
click at [1021, 236] on button "Admin" at bounding box center [1040, 238] width 122 height 26
click at [1090, 558] on span "Cancel" at bounding box center [1083, 553] width 26 height 10
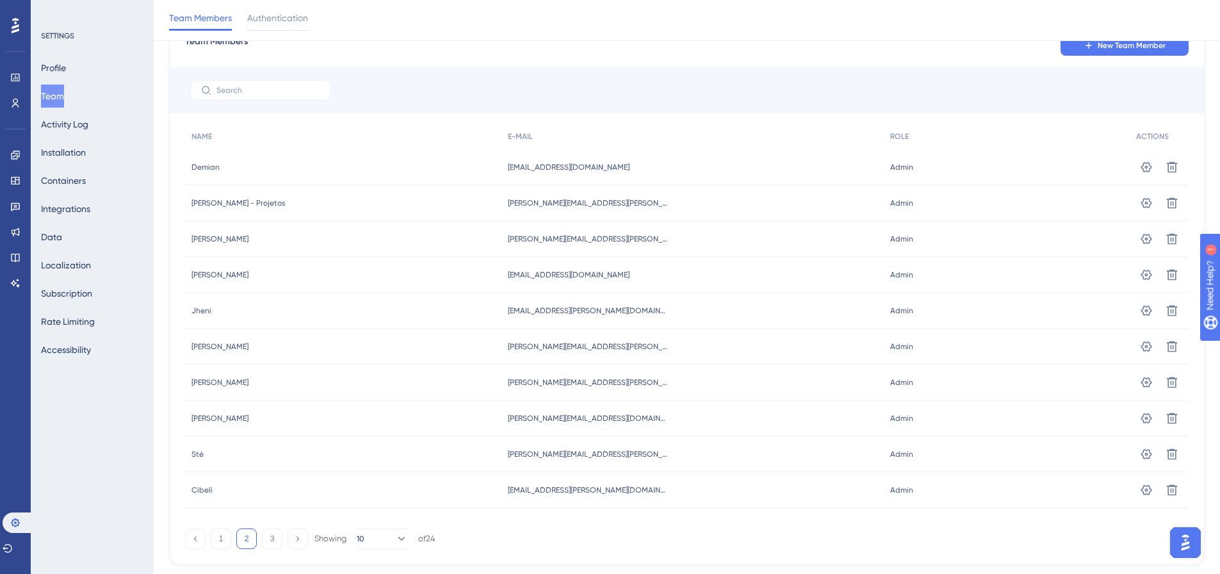
click at [591, 453] on span "stefanie.lucas@paytrack.com.br" at bounding box center [588, 454] width 160 height 10
click at [1142, 451] on icon at bounding box center [1146, 454] width 13 height 13
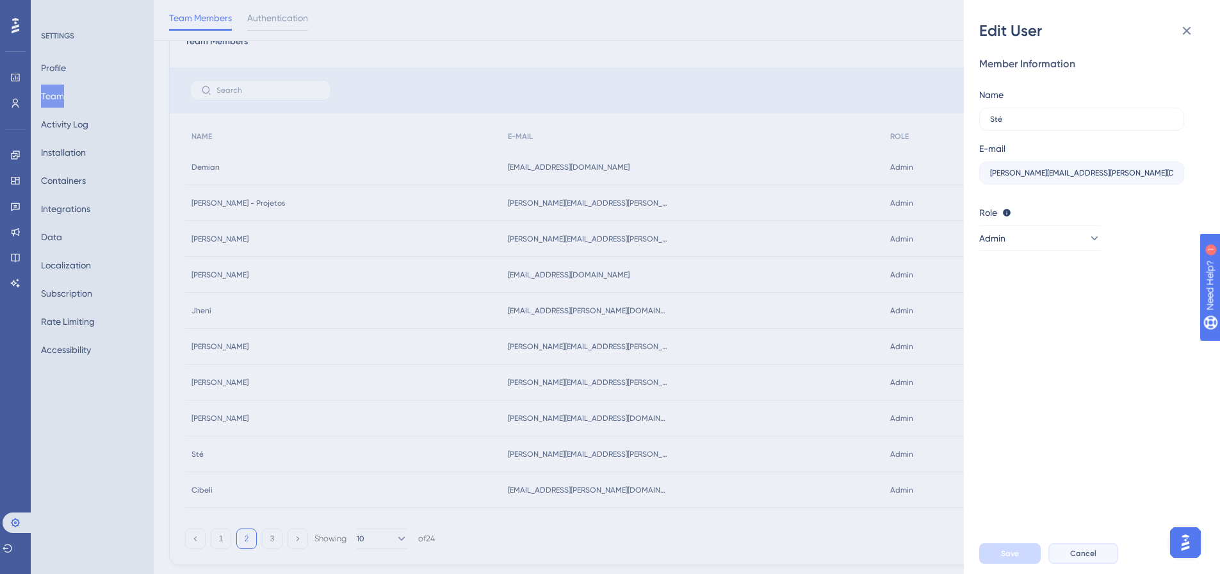
click at [1065, 563] on button "Cancel" at bounding box center [1083, 553] width 70 height 20
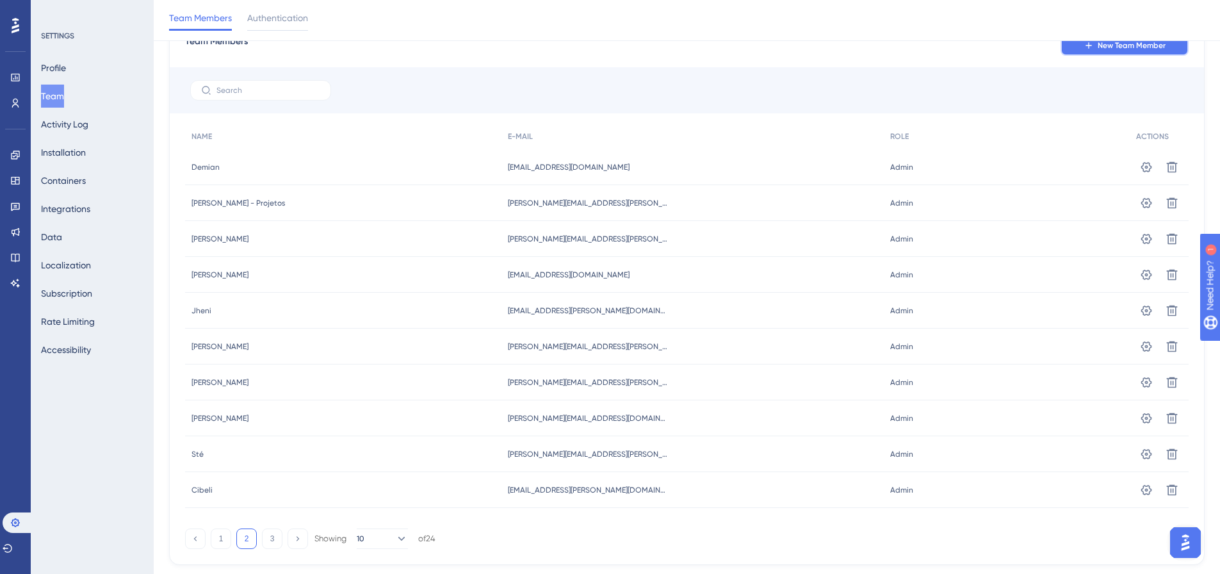
click at [1113, 48] on span "New Team Member" at bounding box center [1131, 45] width 68 height 10
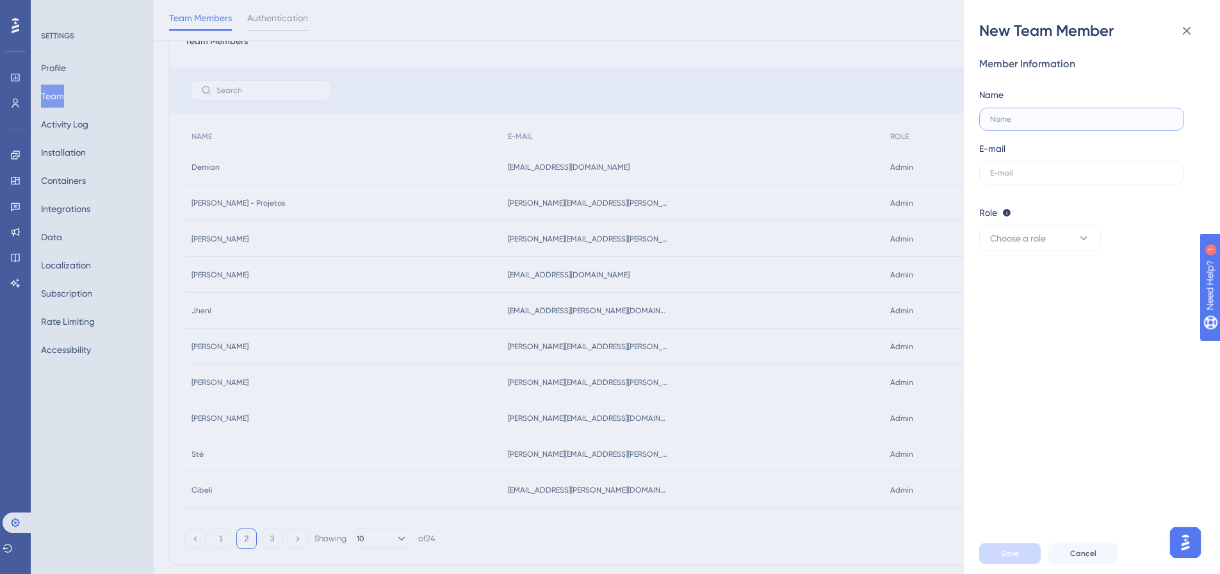
click at [1014, 122] on input "text" at bounding box center [1081, 119] width 183 height 9
type input "Stefanie CX"
click at [1035, 174] on input "text" at bounding box center [1081, 172] width 183 height 9
paste input "stefanie.lucas@paytrack.com.br"
type input "stefanie.lucas@paytrack.com.br"
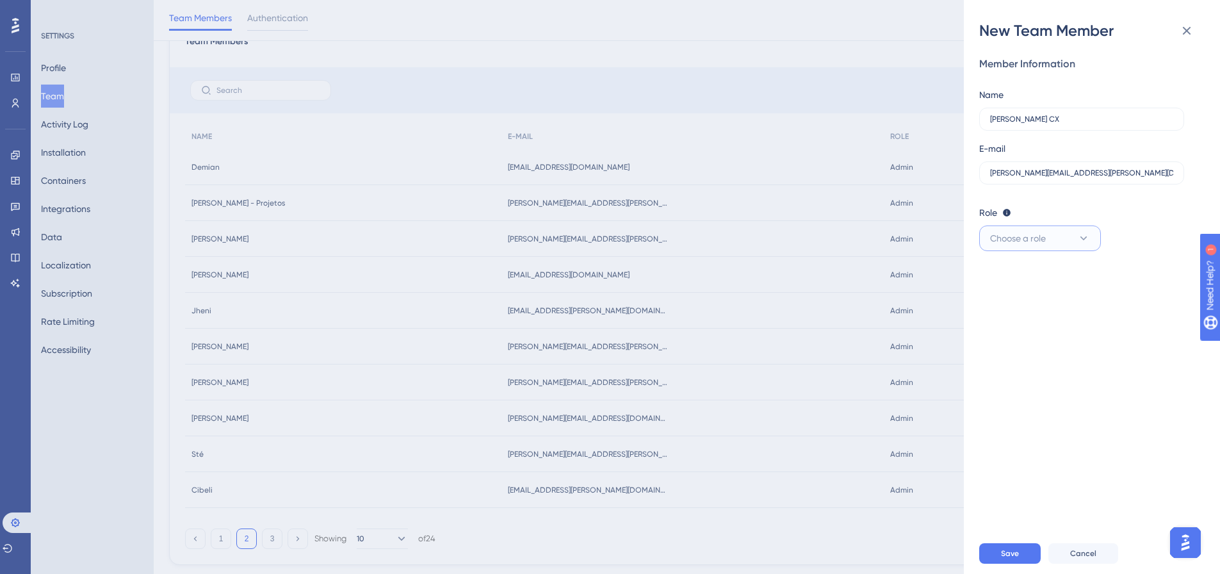
click at [1014, 246] on button "Choose a role" at bounding box center [1040, 238] width 122 height 26
click at [1014, 276] on span "Admin" at bounding box center [1010, 277] width 26 height 15
click at [1001, 557] on button "Save" at bounding box center [1009, 553] width 61 height 20
click at [1028, 561] on button "Save" at bounding box center [1009, 553] width 61 height 20
click at [1073, 558] on span "Cancel" at bounding box center [1083, 553] width 26 height 10
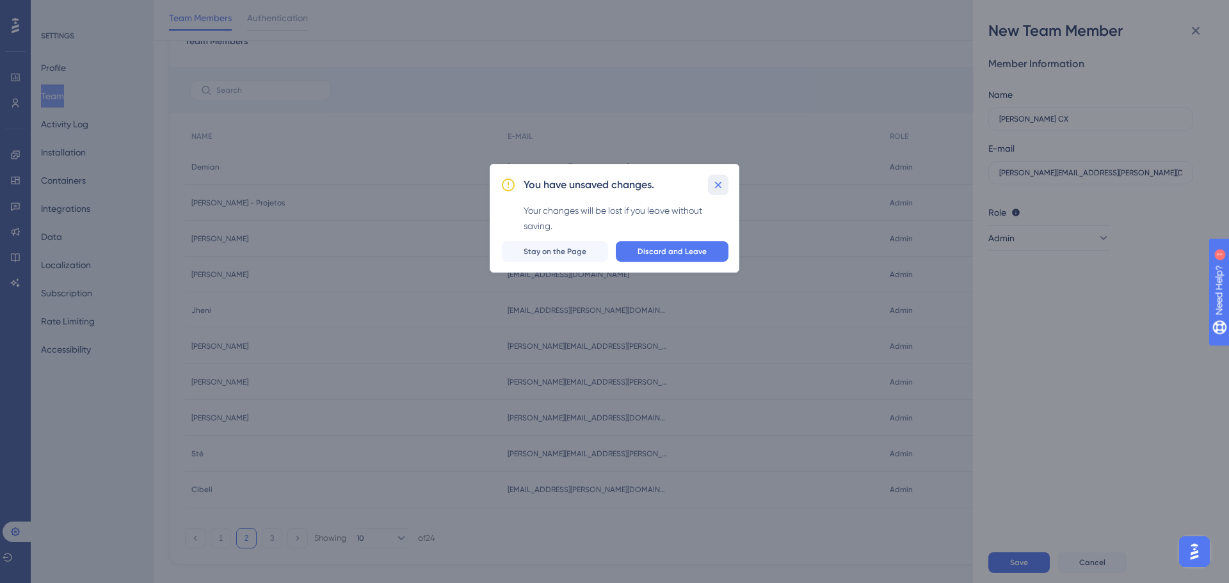
click at [720, 182] on icon at bounding box center [718, 185] width 13 height 13
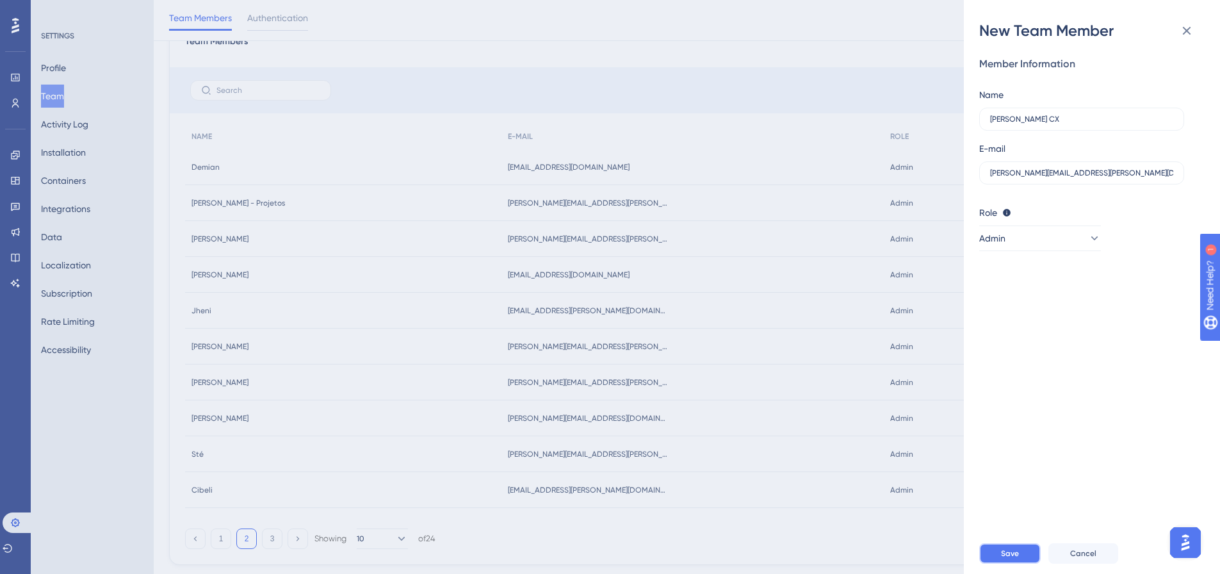
click at [1015, 558] on span "Save" at bounding box center [1010, 553] width 18 height 10
click at [1194, 28] on button at bounding box center [1187, 31] width 26 height 26
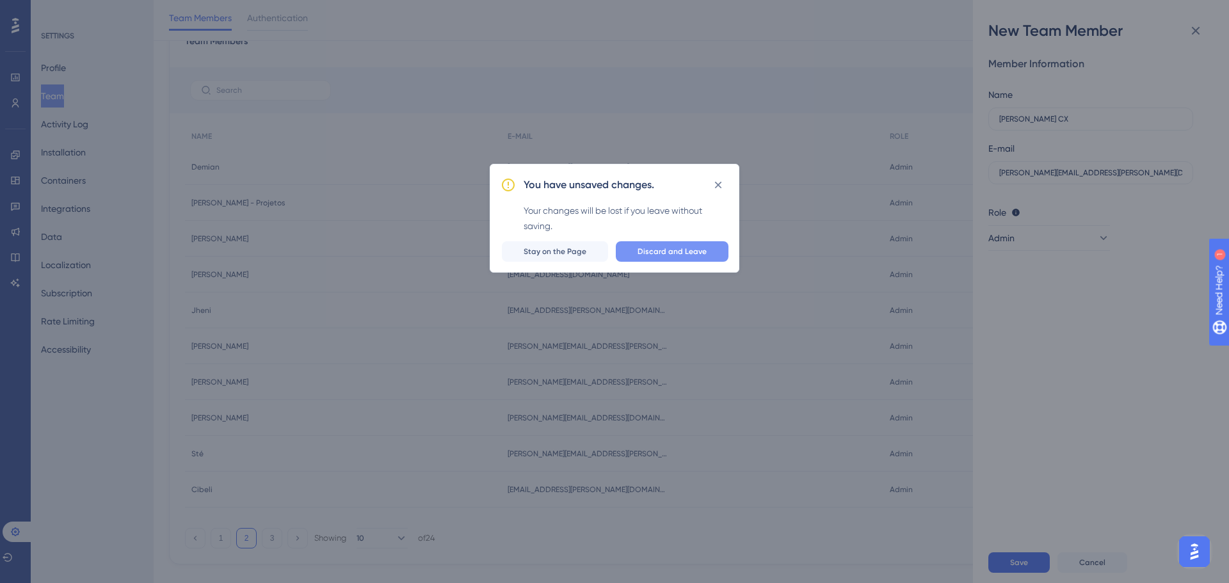
click at [650, 248] on span "Discard and Leave" at bounding box center [672, 251] width 69 height 10
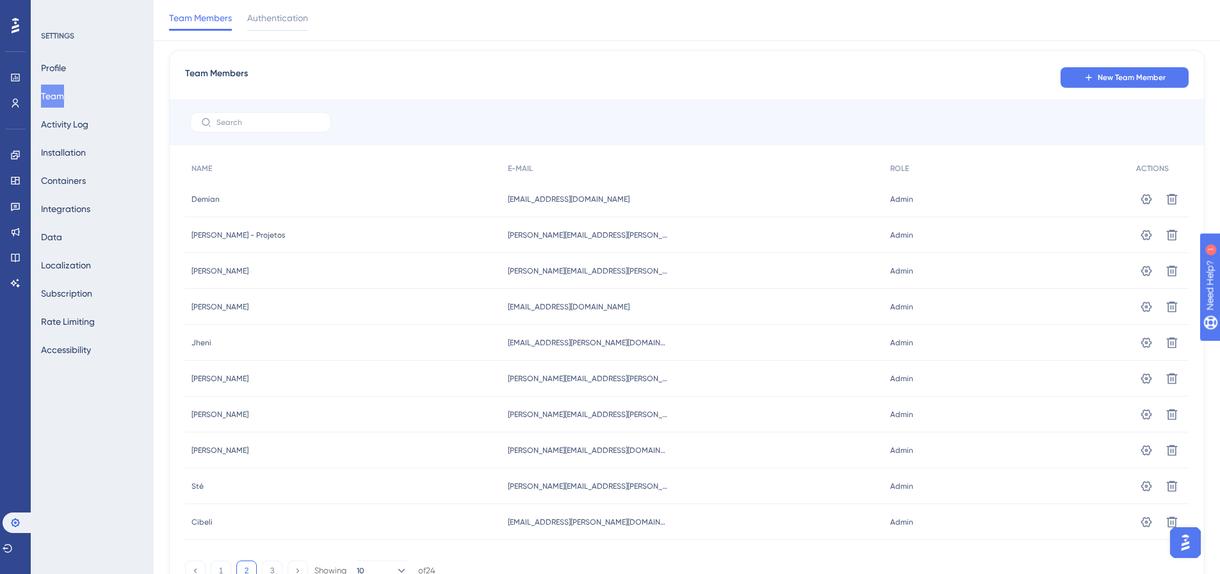
scroll to position [0, 0]
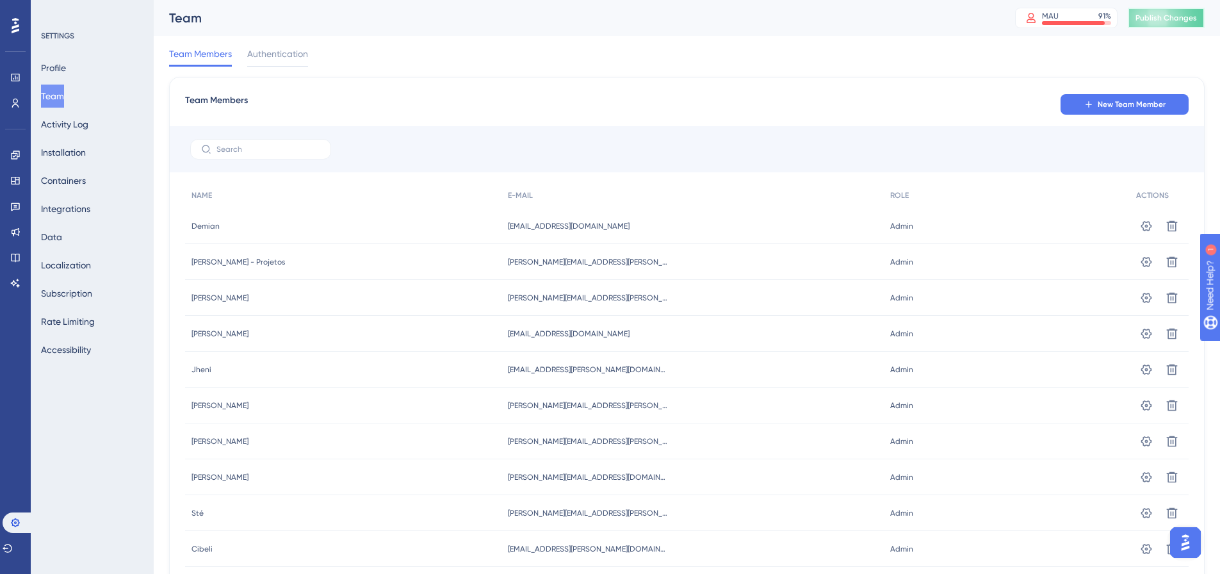
click at [1168, 20] on span "Publish Changes" at bounding box center [1165, 18] width 61 height 10
click at [283, 62] on div "Authentication" at bounding box center [277, 56] width 61 height 20
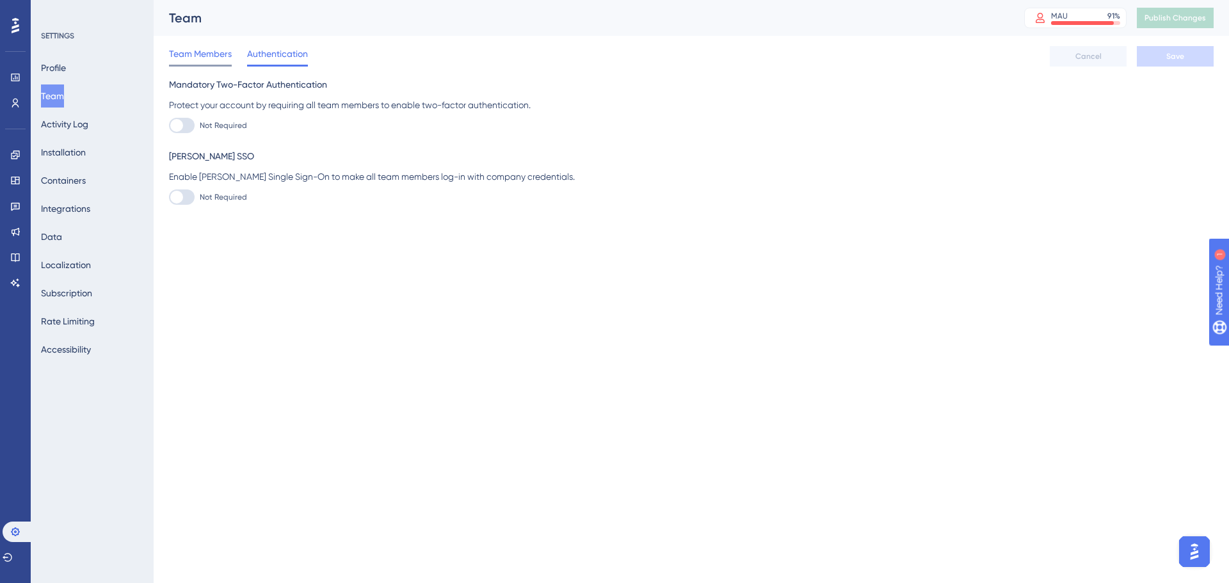
click at [195, 55] on span "Team Members" at bounding box center [200, 53] width 63 height 15
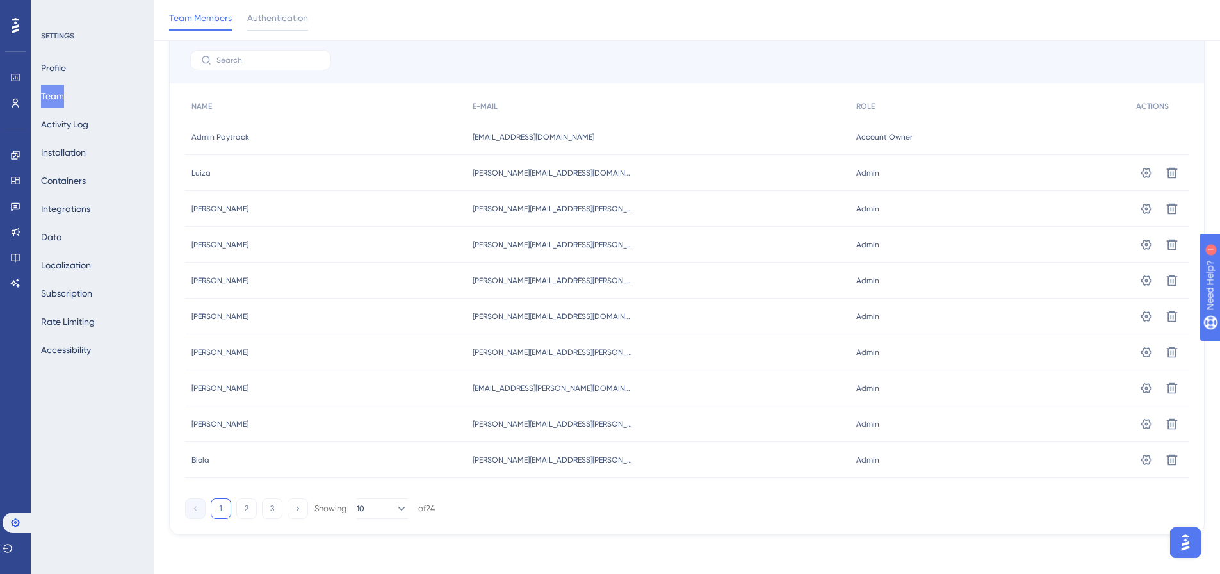
scroll to position [96, 0]
click at [238, 510] on button "2" at bounding box center [246, 506] width 20 height 20
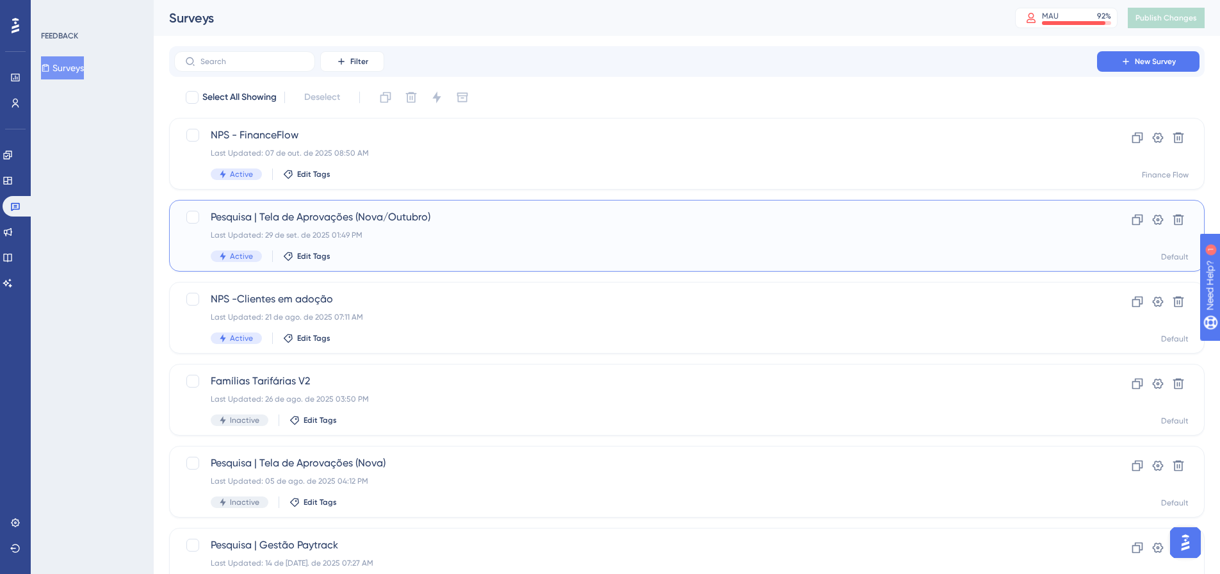
click at [391, 222] on span "Pesquisa | Tela de Aprovações (Nova/Outubro)" at bounding box center [636, 216] width 850 height 15
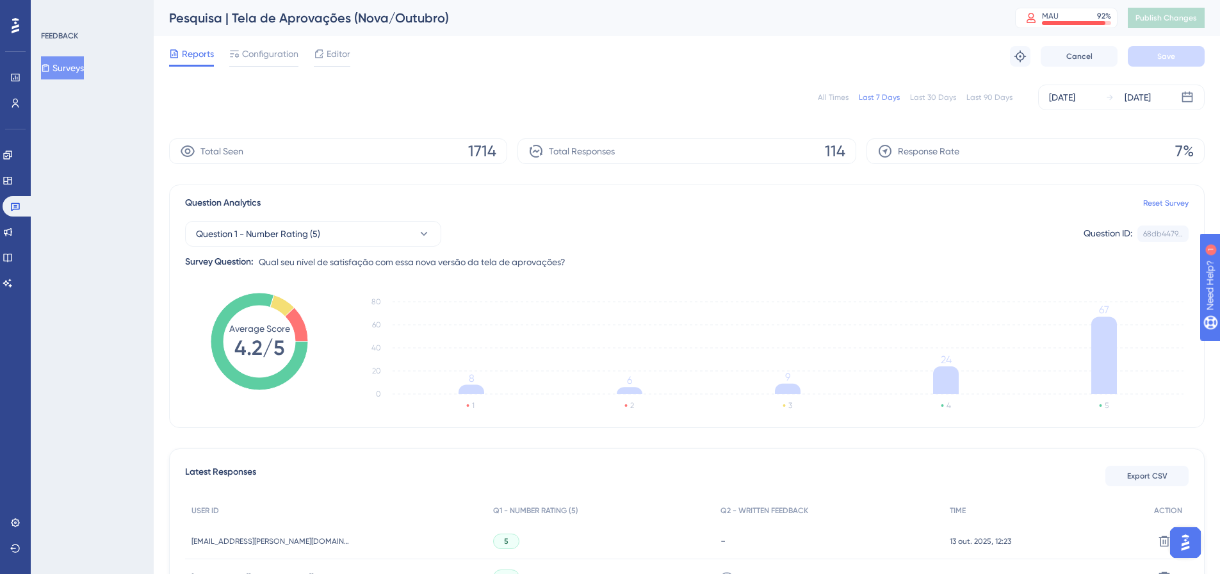
click at [1190, 97] on icon at bounding box center [1187, 97] width 11 height 11
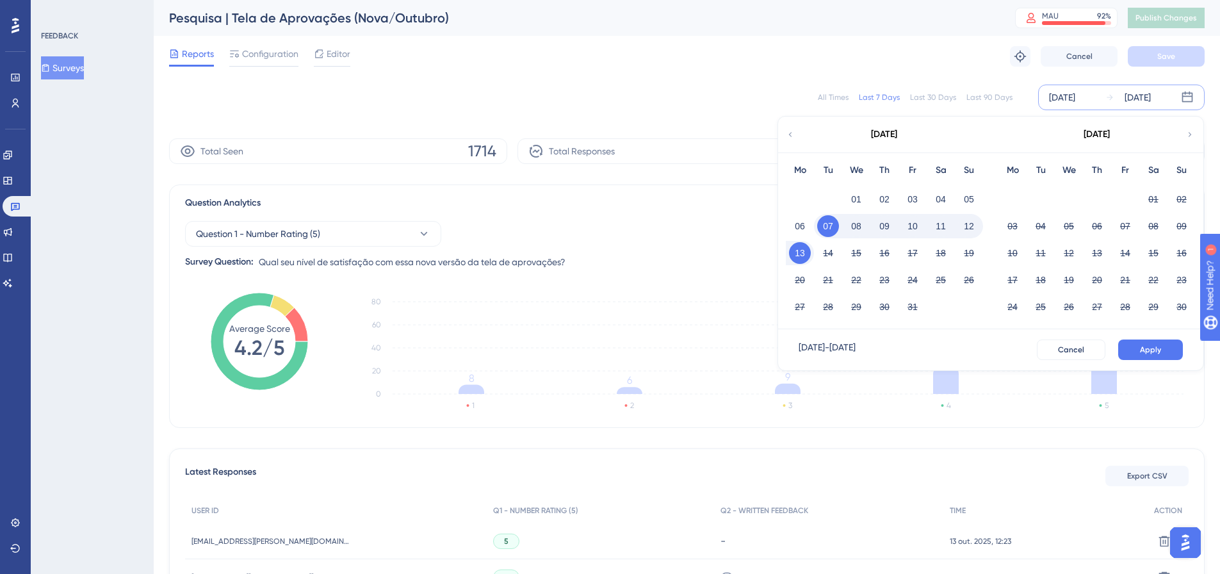
click at [793, 140] on div "October 2025" at bounding box center [883, 135] width 211 height 36
click at [786, 132] on icon at bounding box center [790, 135] width 9 height 12
click at [1012, 308] on button "29" at bounding box center [1012, 307] width 22 height 22
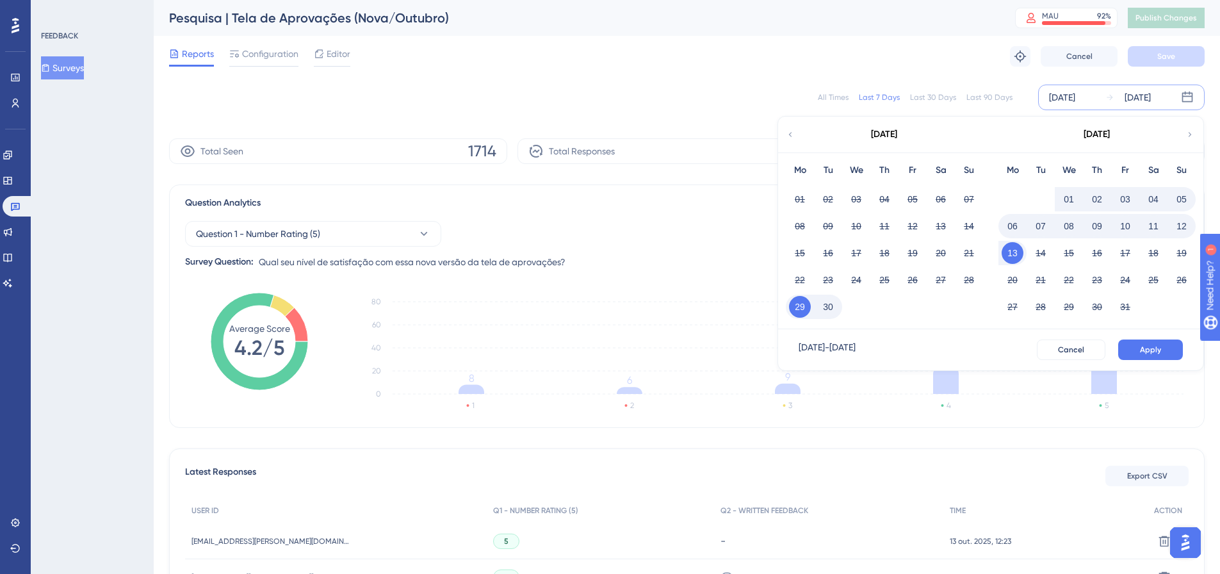
click at [1010, 222] on button "06" at bounding box center [1012, 226] width 22 height 22
click at [1152, 346] on span "Apply" at bounding box center [1150, 349] width 21 height 10
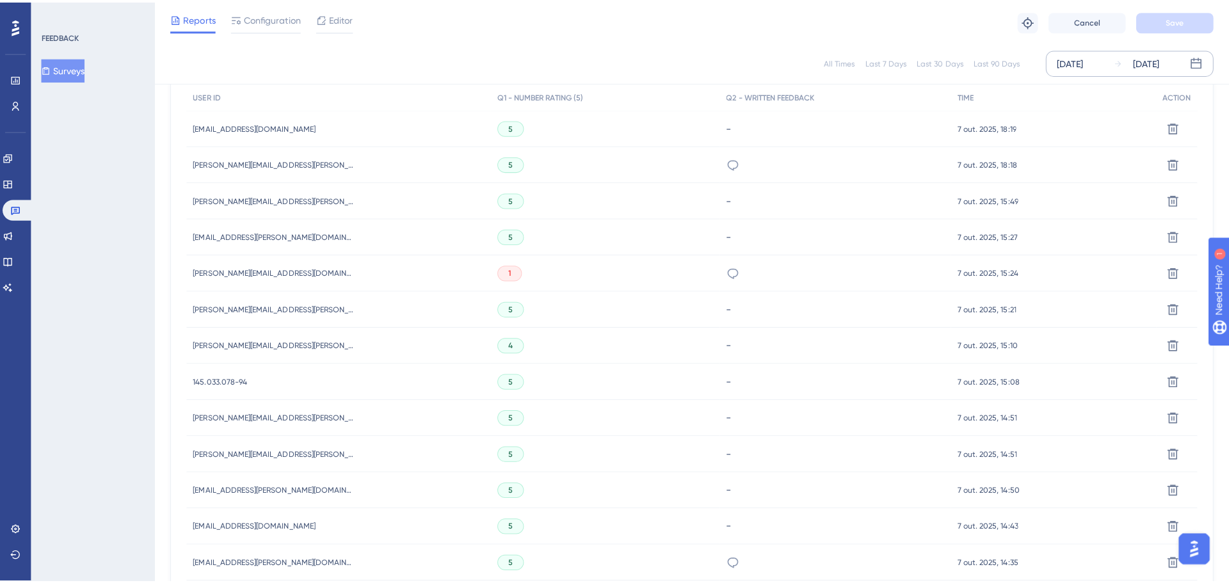
scroll to position [337, 0]
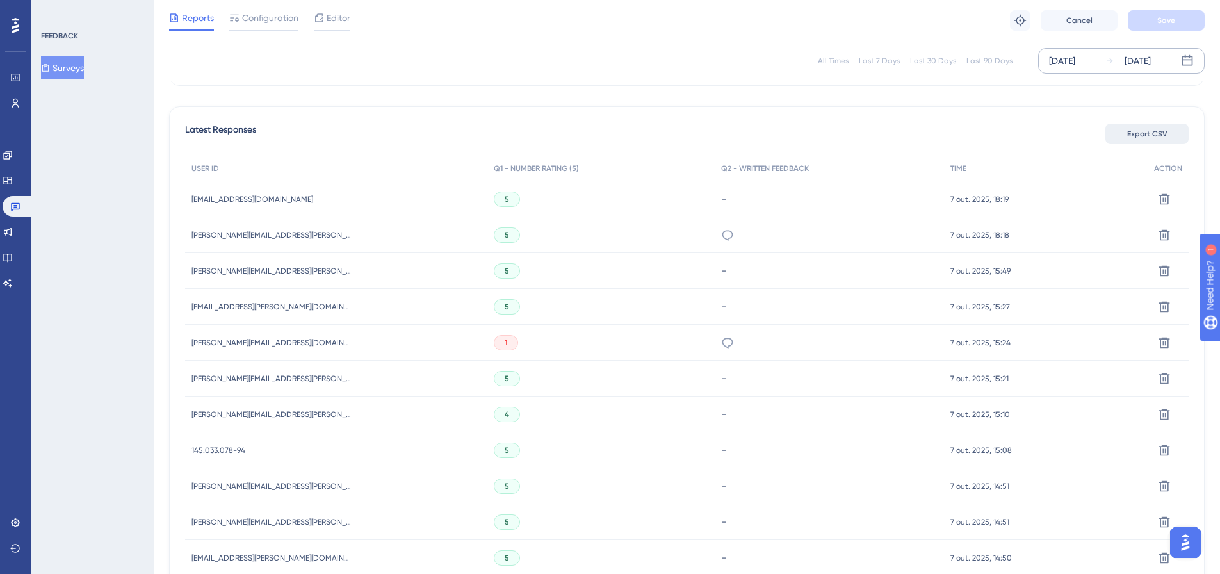
click at [1147, 125] on button "Export CSV" at bounding box center [1146, 134] width 83 height 20
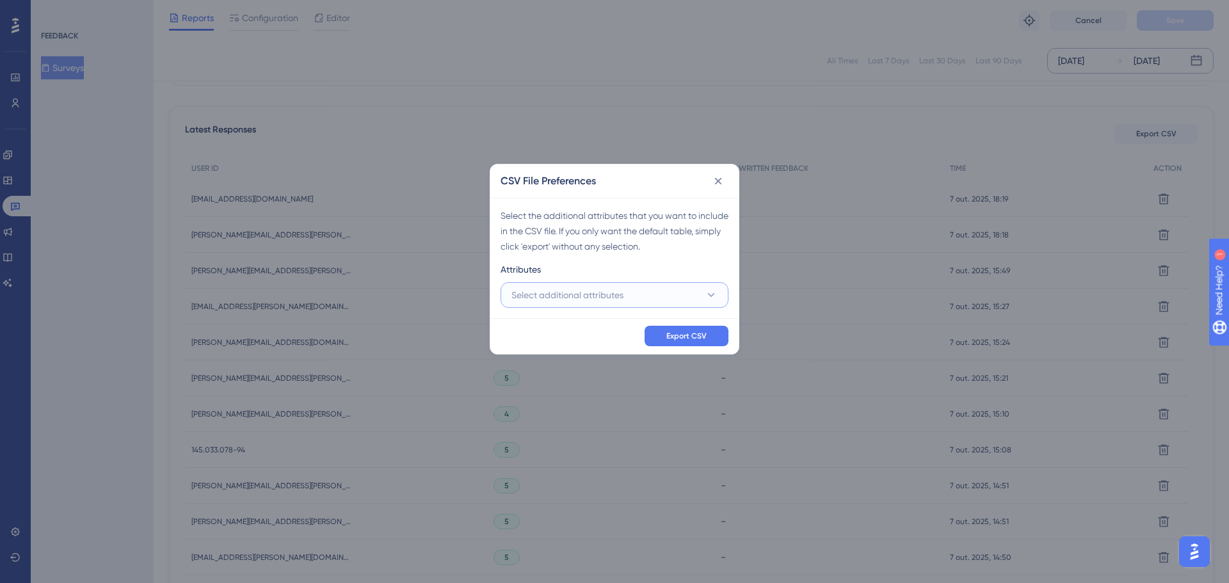
click at [577, 291] on span "Select additional attributes" at bounding box center [568, 294] width 112 height 15
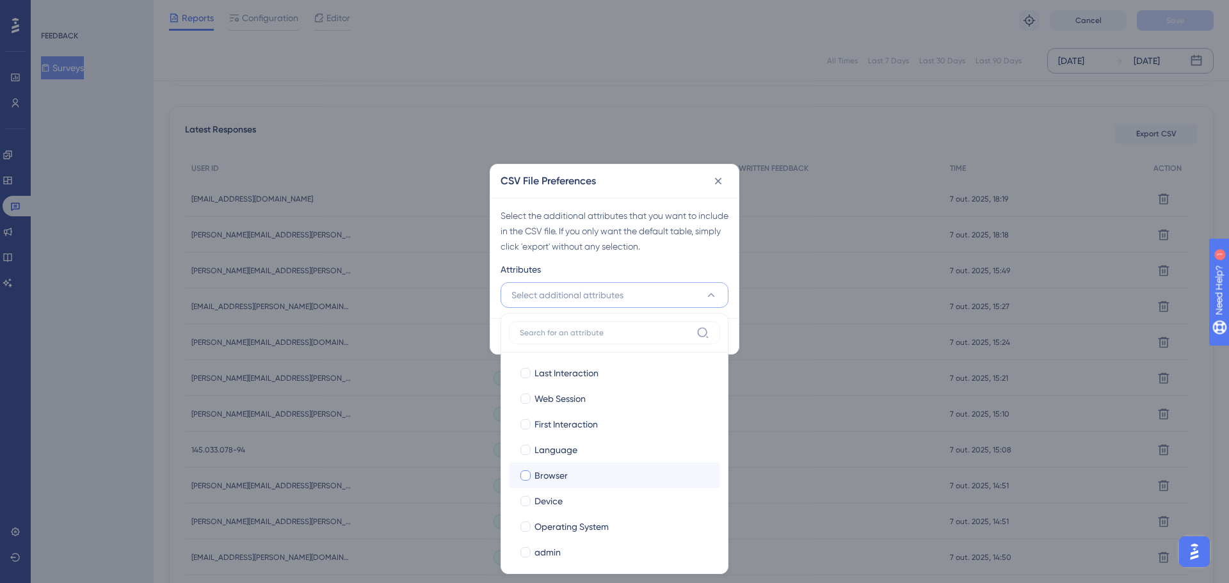
scroll to position [64, 0]
click at [537, 487] on span "admin" at bounding box center [548, 488] width 26 height 15
checkbox input "true"
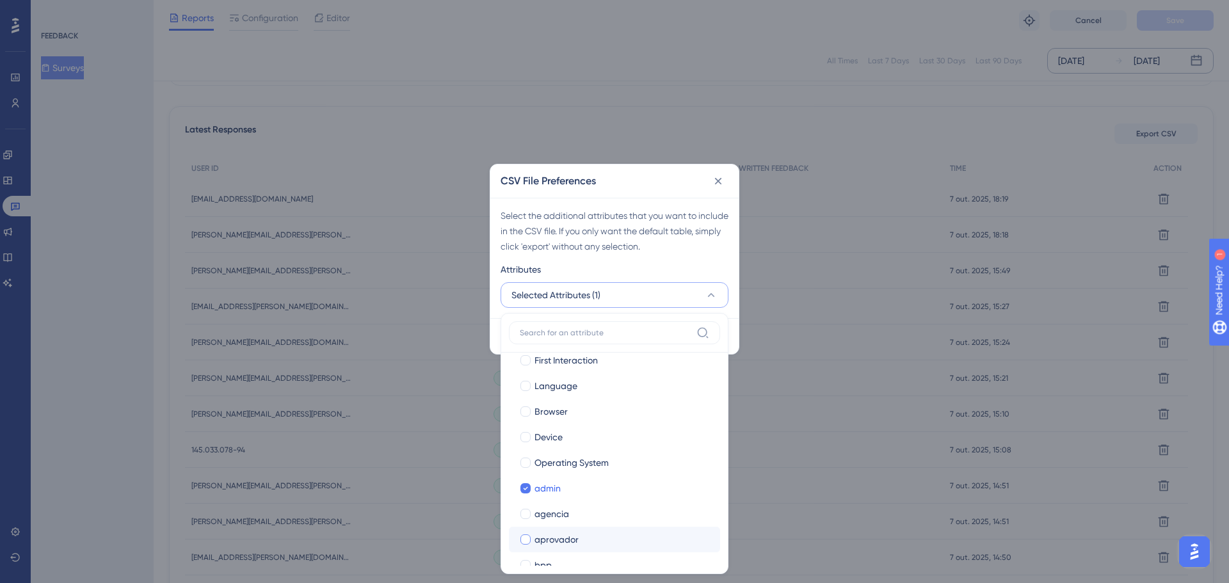
click at [531, 538] on div at bounding box center [525, 539] width 13 height 13
checkbox input "true"
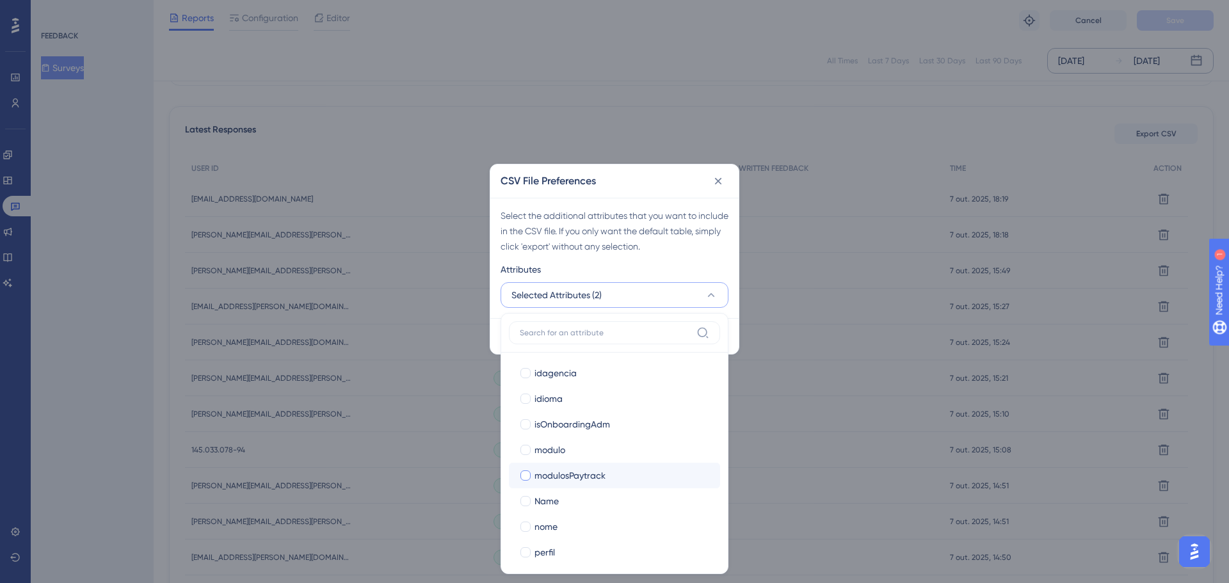
click at [552, 481] on span "modulosPaytrack" at bounding box center [570, 475] width 71 height 15
checkbox input "true"
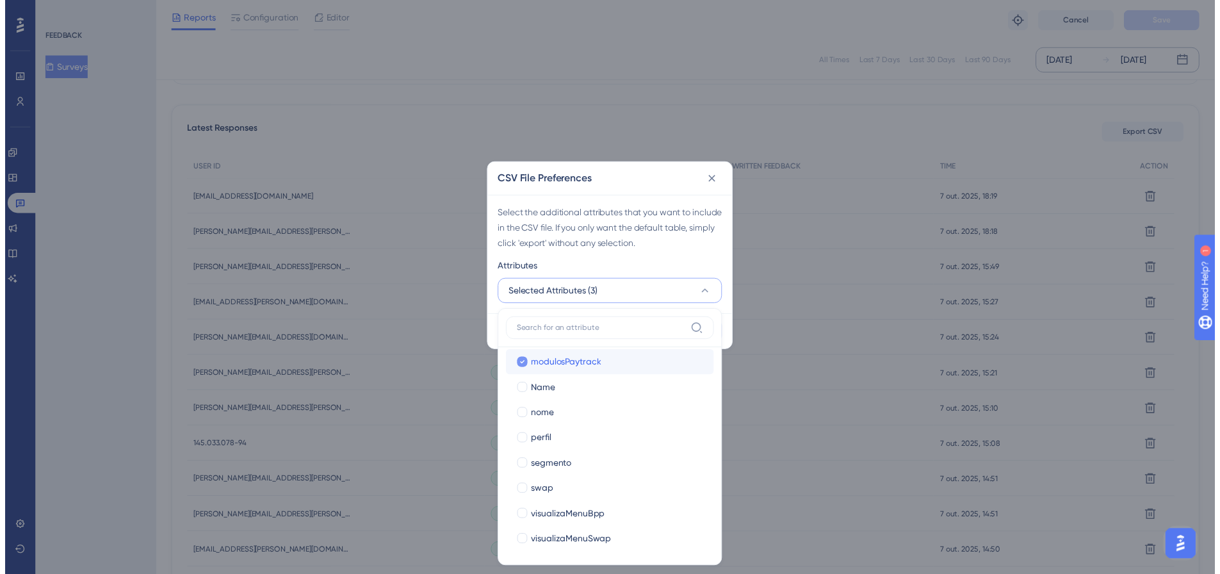
scroll to position [493, 0]
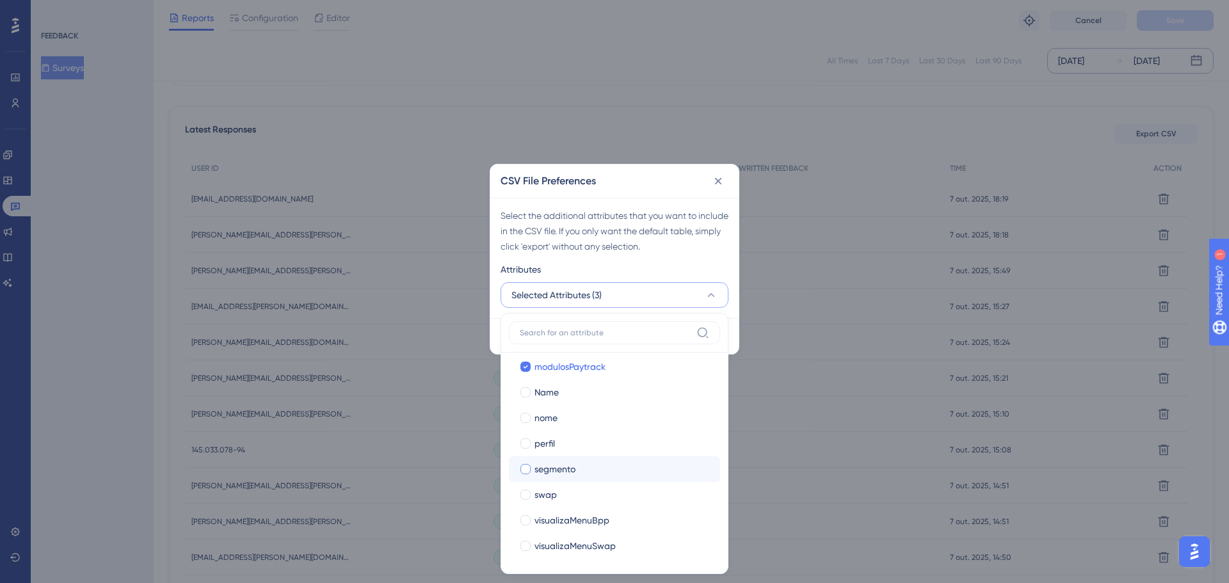
click at [551, 471] on span "segmento" at bounding box center [555, 469] width 41 height 15
checkbox input "true"
click at [706, 248] on div "Select the additional attributes that you want to include in the CSV file. If y…" at bounding box center [615, 231] width 228 height 46
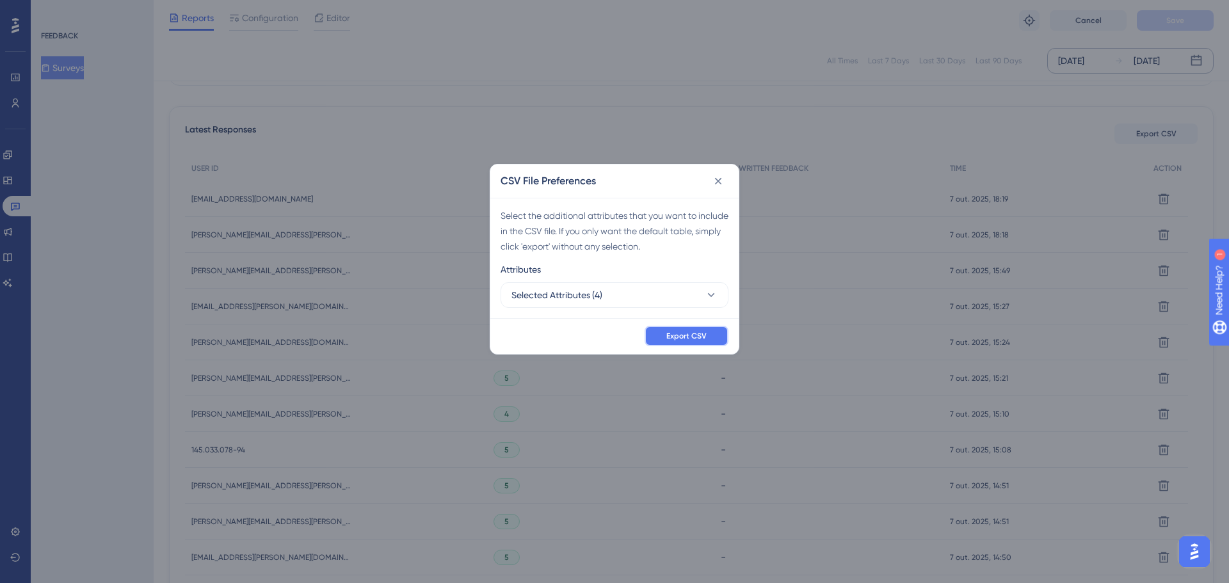
click at [692, 341] on button "Export CSV" at bounding box center [687, 336] width 84 height 20
